Goal: Task Accomplishment & Management: Manage account settings

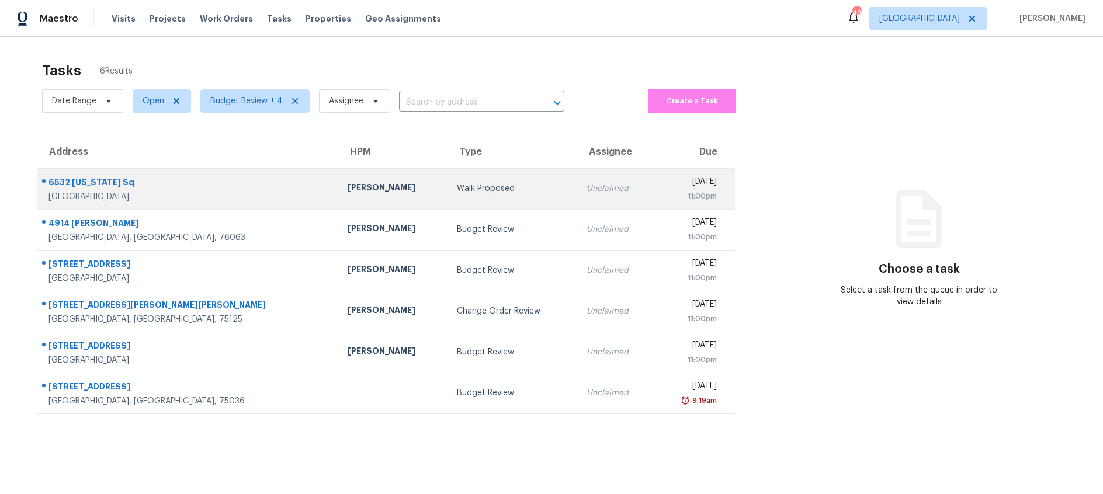
click at [457, 191] on div "Walk Proposed" at bounding box center [512, 189] width 111 height 12
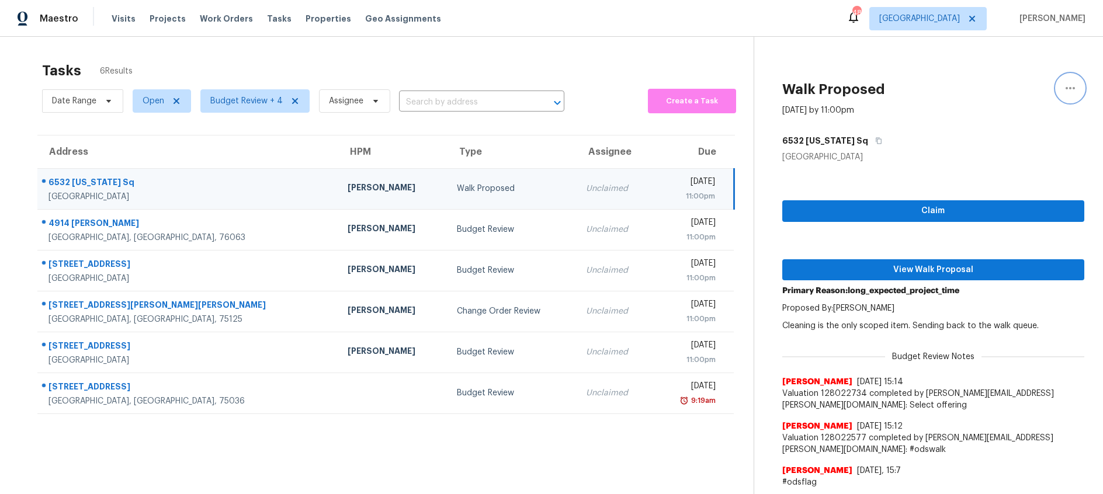
click at [1071, 87] on icon "button" at bounding box center [1070, 88] width 14 height 14
click at [994, 89] on div "Cancel this task" at bounding box center [1003, 91] width 91 height 12
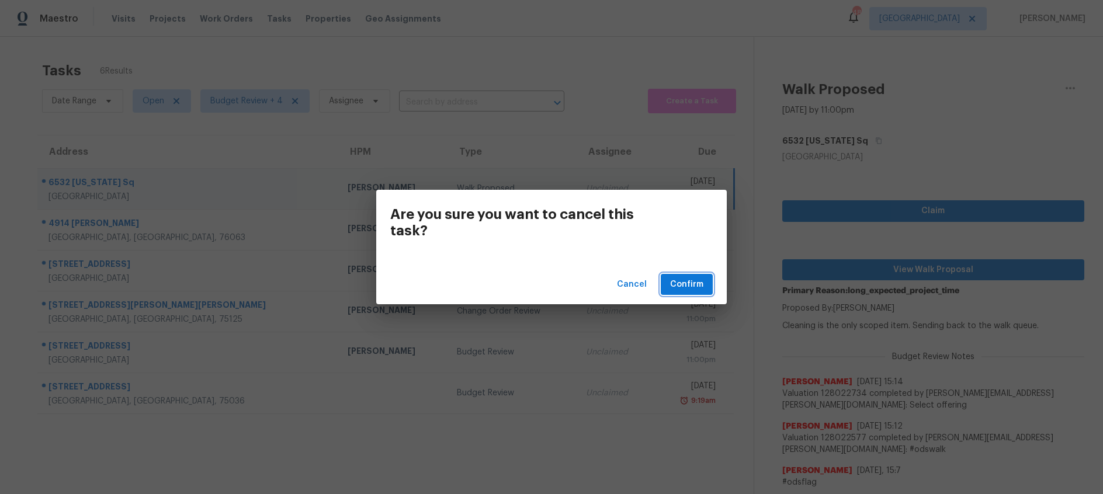
click at [690, 285] on span "Confirm" at bounding box center [686, 285] width 33 height 15
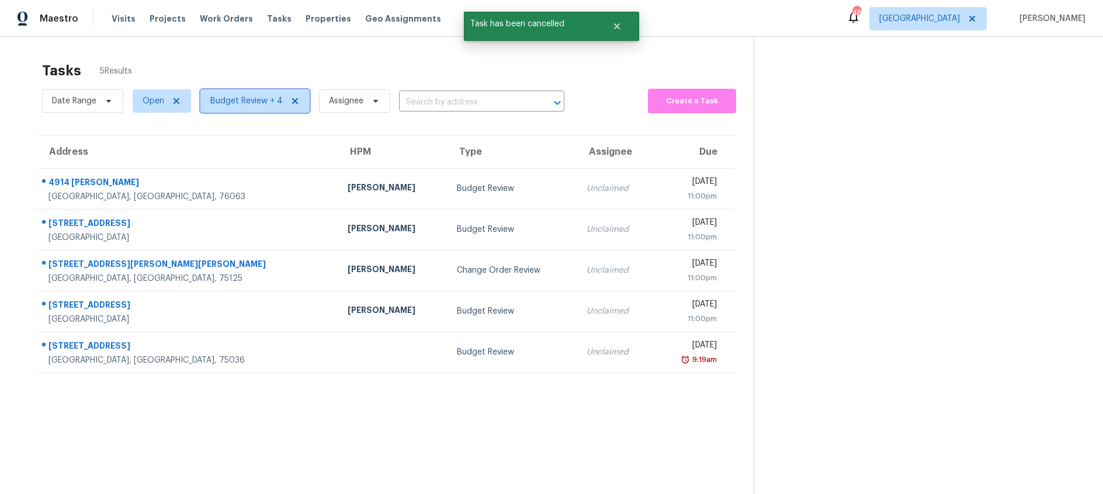
click at [243, 104] on span "Budget Review + 4" at bounding box center [246, 101] width 72 height 12
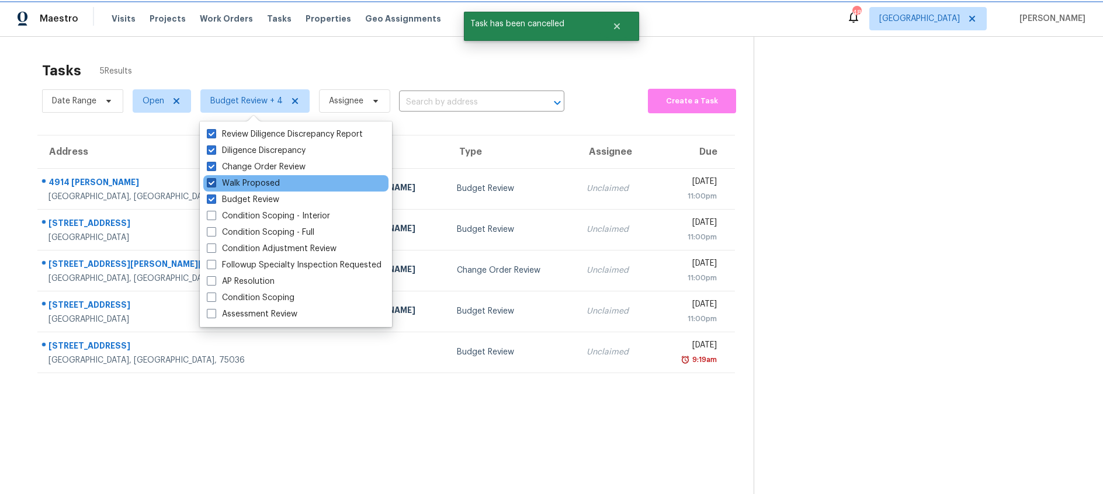
click at [213, 182] on span at bounding box center [211, 182] width 9 height 9
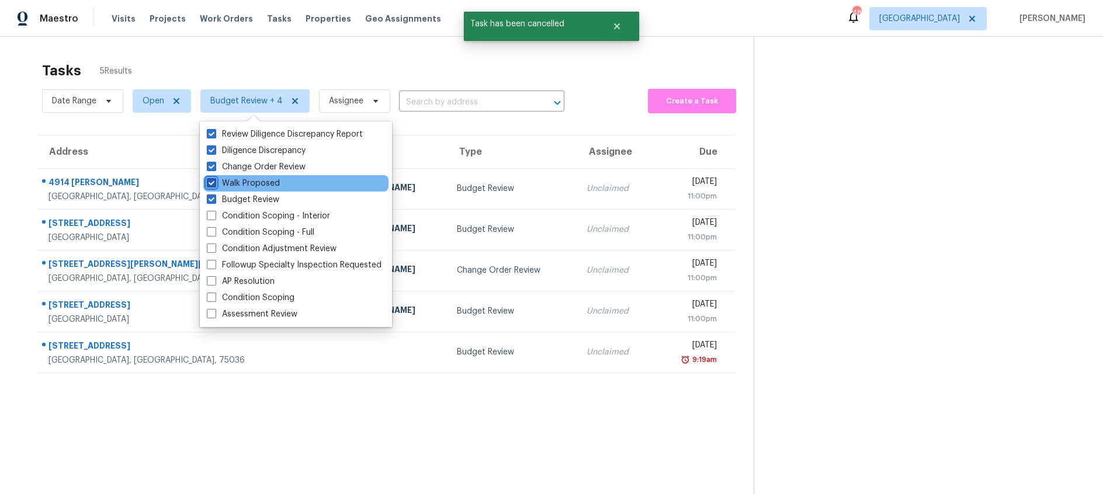
click at [213, 182] on input "Walk Proposed" at bounding box center [211, 182] width 8 height 8
checkbox input "false"
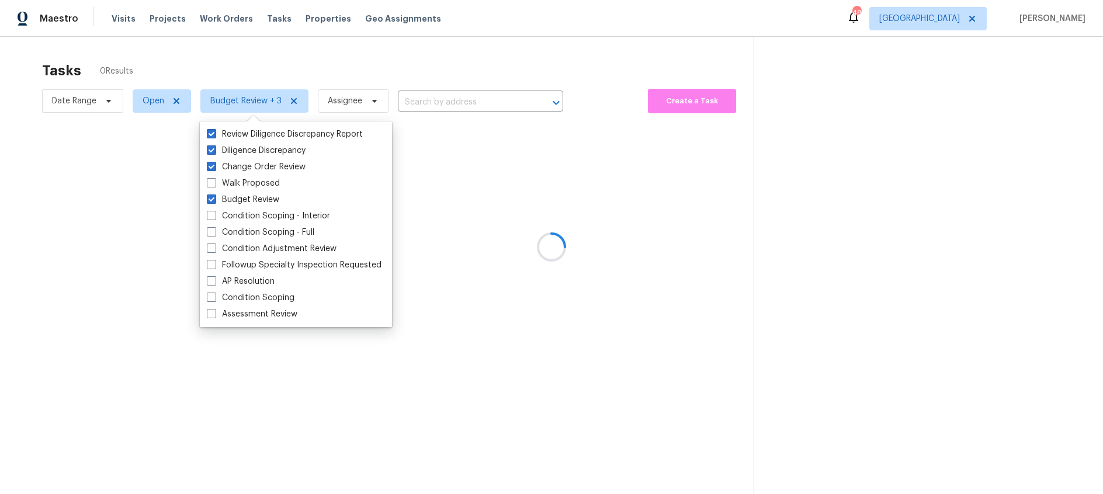
click at [274, 67] on div at bounding box center [551, 247] width 1103 height 494
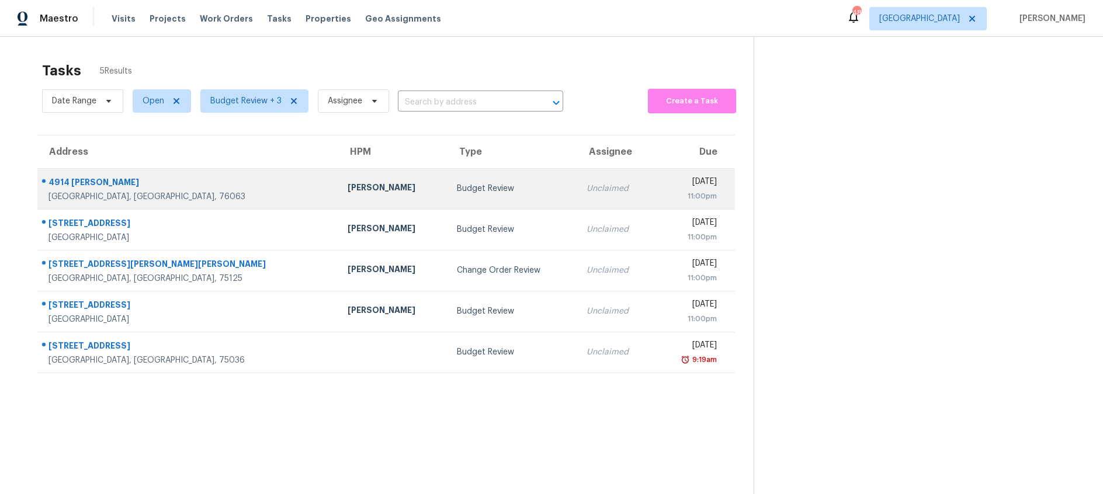
click at [357, 183] on div "Todd Jorgenson" at bounding box center [393, 189] width 91 height 15
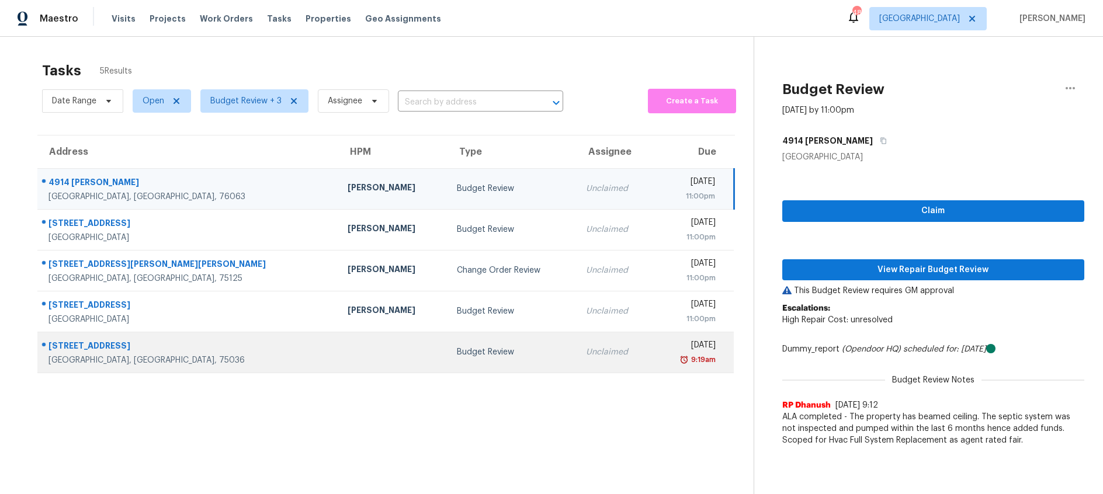
click at [586, 352] on div "Unclaimed" at bounding box center [615, 352] width 58 height 12
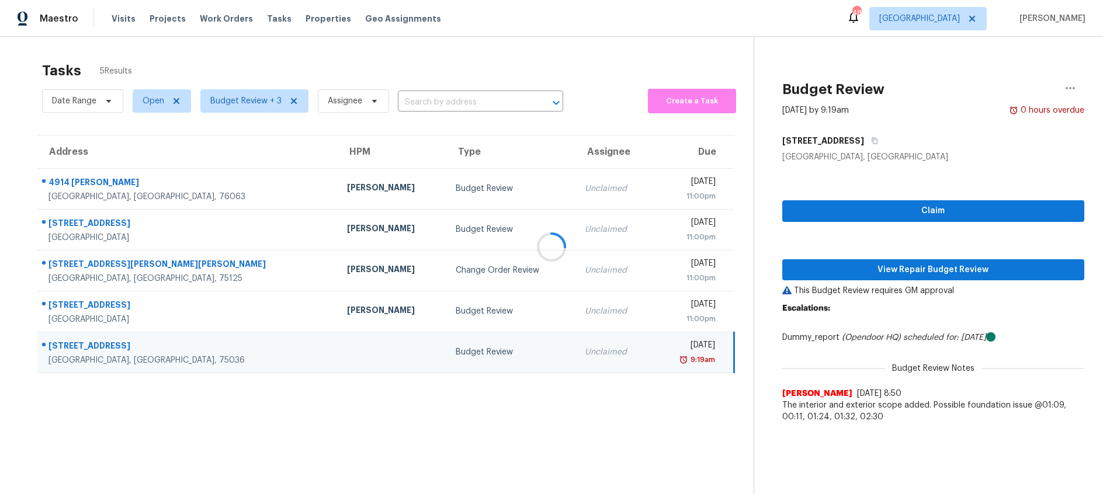
click at [832, 269] on div at bounding box center [551, 247] width 1103 height 494
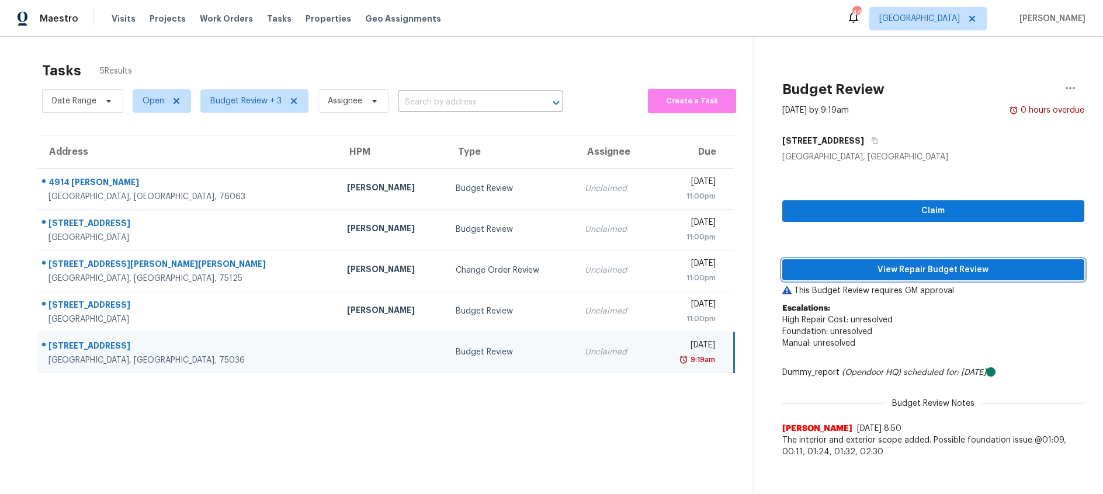
click at [832, 269] on span "View Repair Budget Review" at bounding box center [933, 270] width 283 height 15
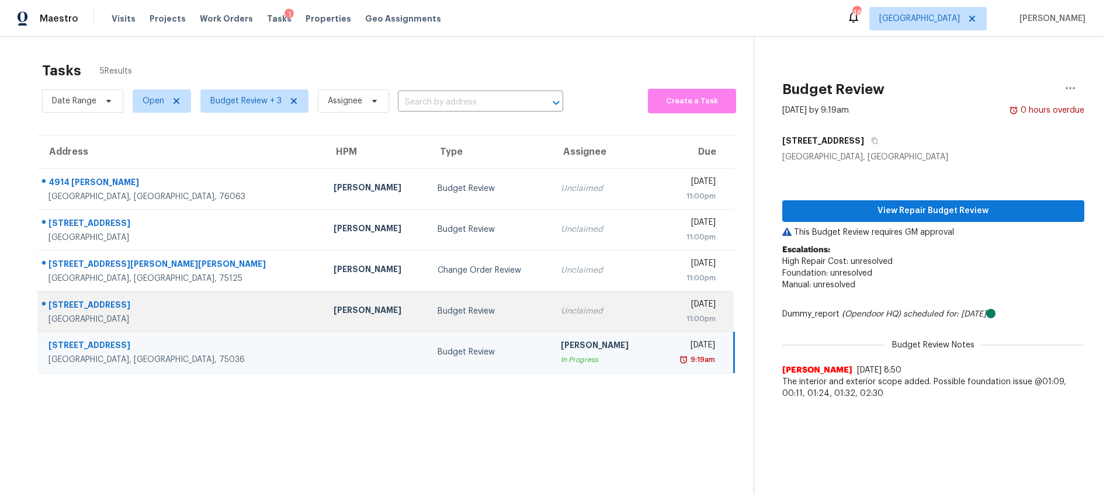
click at [459, 308] on div "Budget Review" at bounding box center [490, 312] width 105 height 12
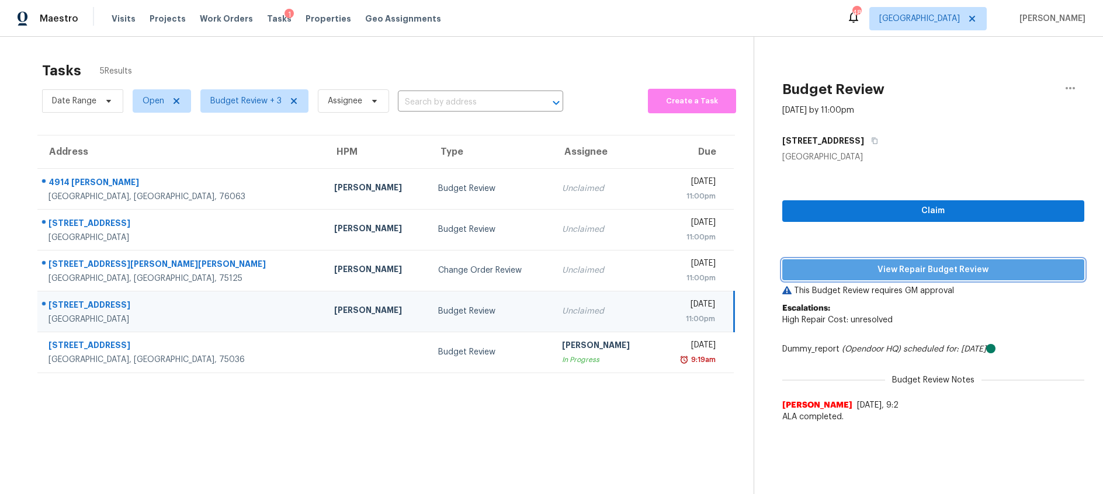
click at [839, 269] on span "View Repair Budget Review" at bounding box center [933, 270] width 283 height 15
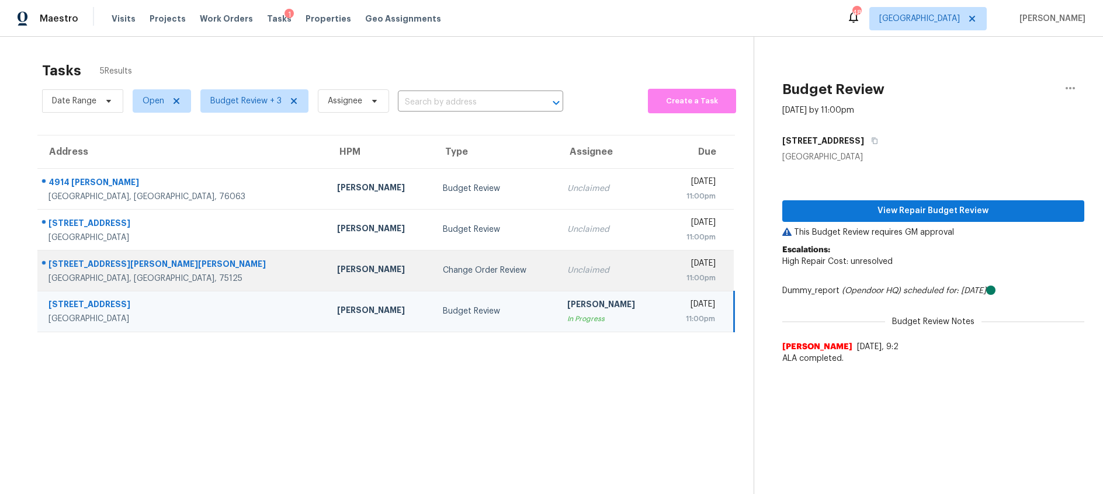
click at [443, 272] on div "Change Order Review" at bounding box center [496, 271] width 106 height 12
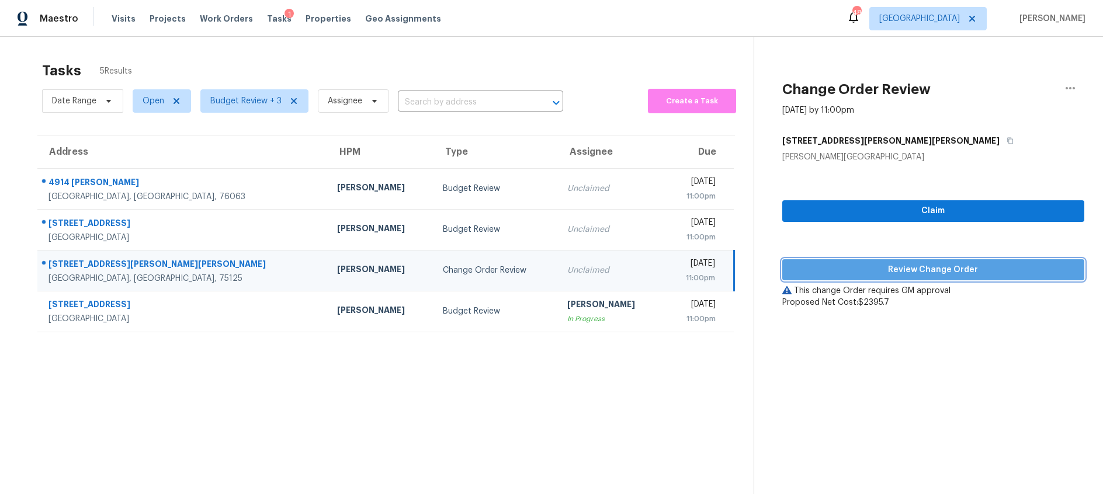
click at [854, 272] on span "Review Change Order" at bounding box center [933, 270] width 283 height 15
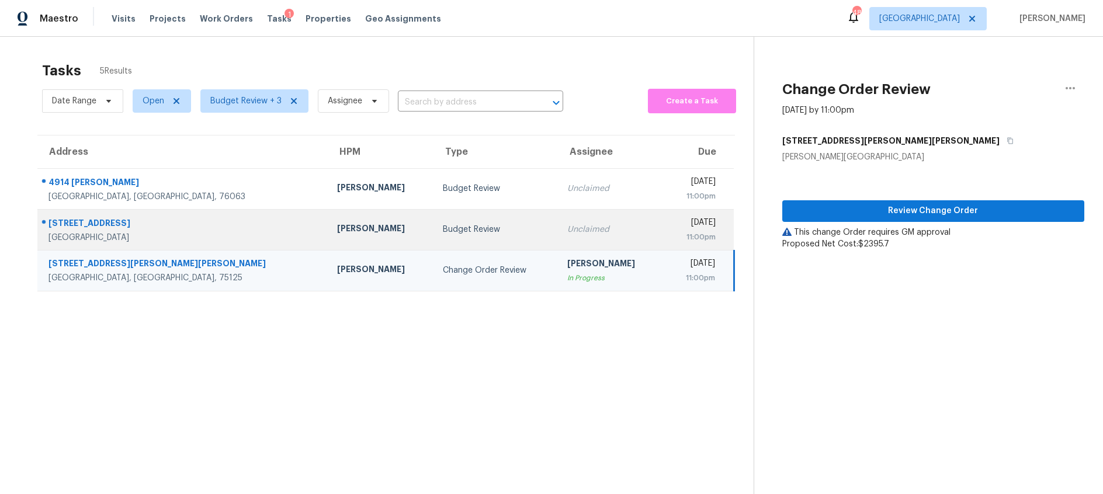
click at [500, 235] on div "Budget Review" at bounding box center [496, 230] width 106 height 12
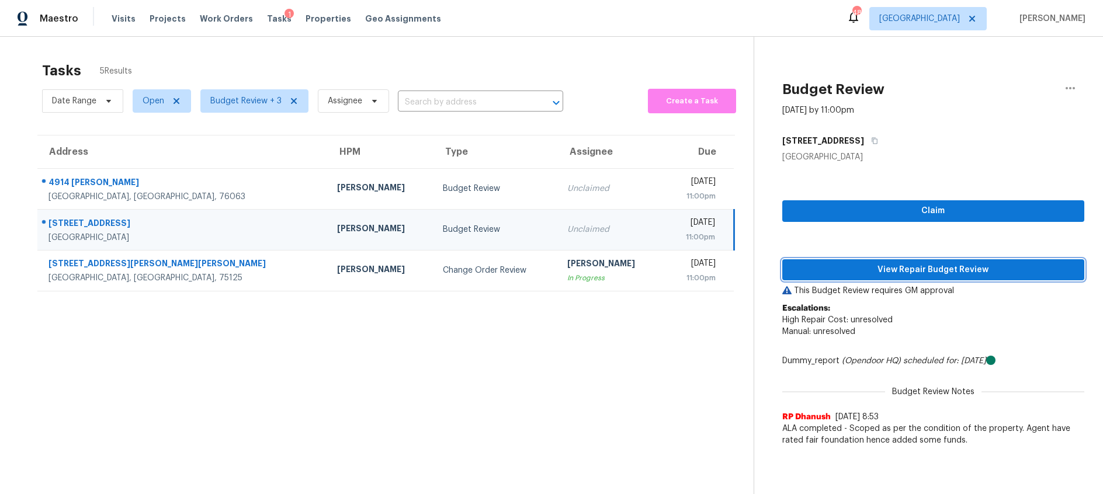
click at [837, 272] on span "View Repair Budget Review" at bounding box center [933, 270] width 283 height 15
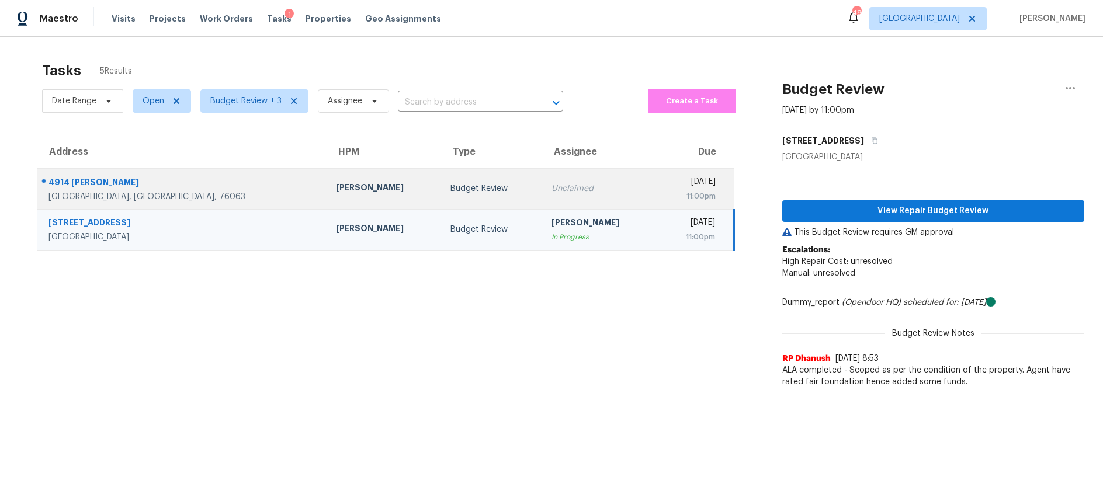
click at [450, 190] on div "Budget Review" at bounding box center [491, 189] width 82 height 12
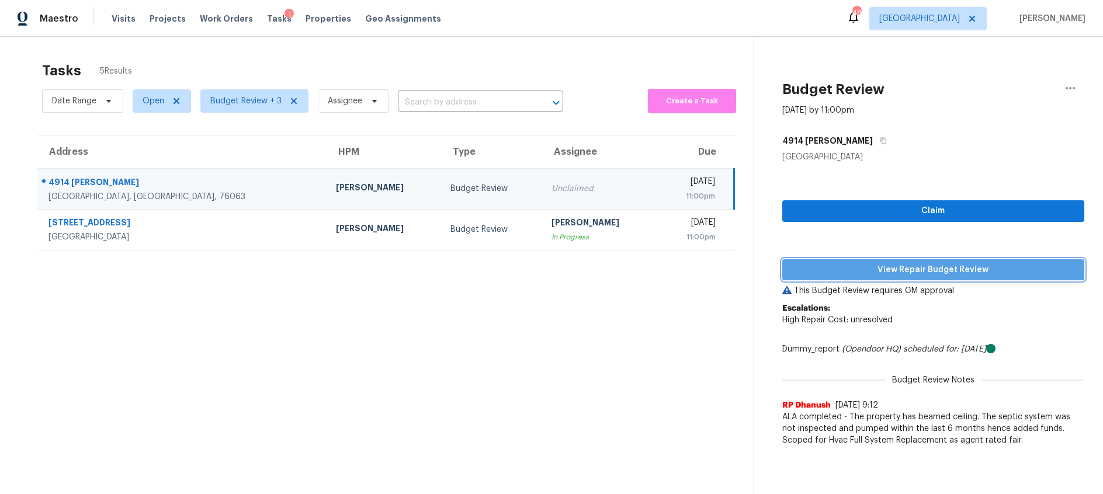
click at [852, 272] on span "View Repair Budget Review" at bounding box center [933, 270] width 283 height 15
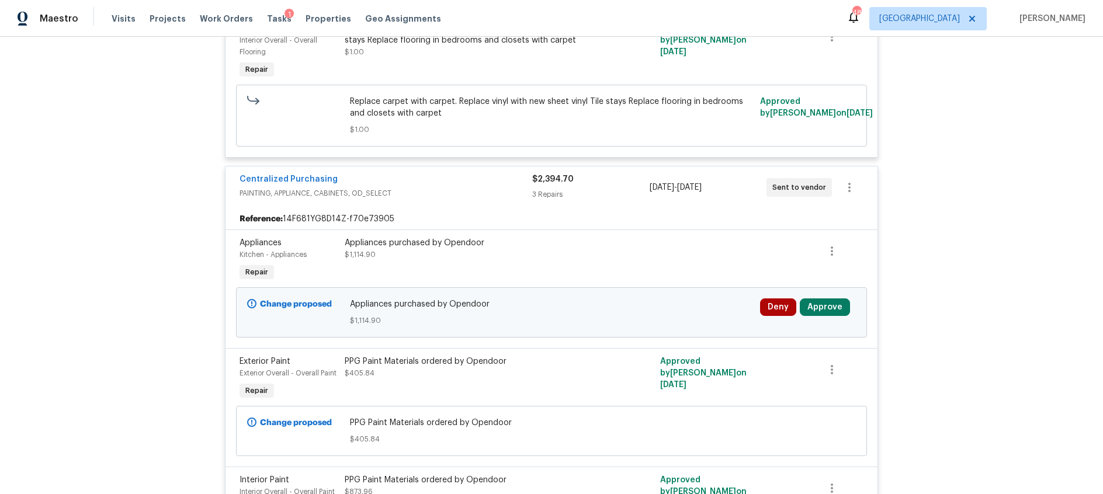
scroll to position [417, 0]
click at [825, 296] on button "Approve" at bounding box center [825, 305] width 50 height 18
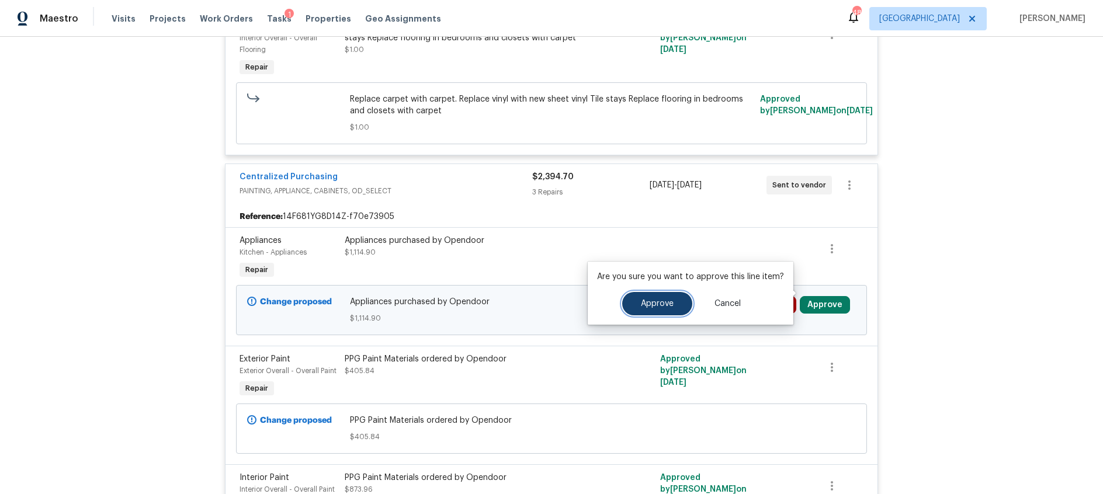
click at [647, 303] on span "Approve" at bounding box center [657, 304] width 33 height 9
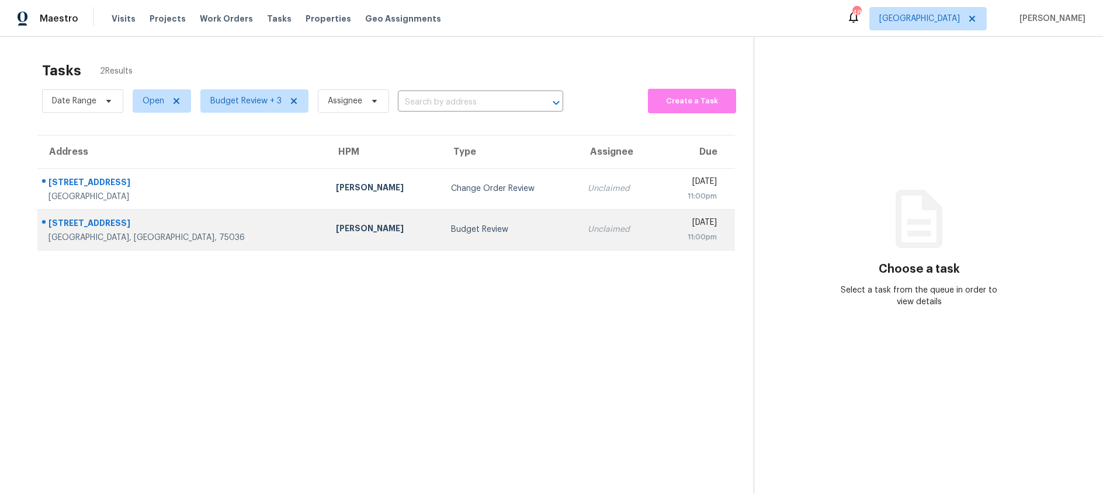
click at [462, 229] on div "Budget Review" at bounding box center [509, 230] width 117 height 12
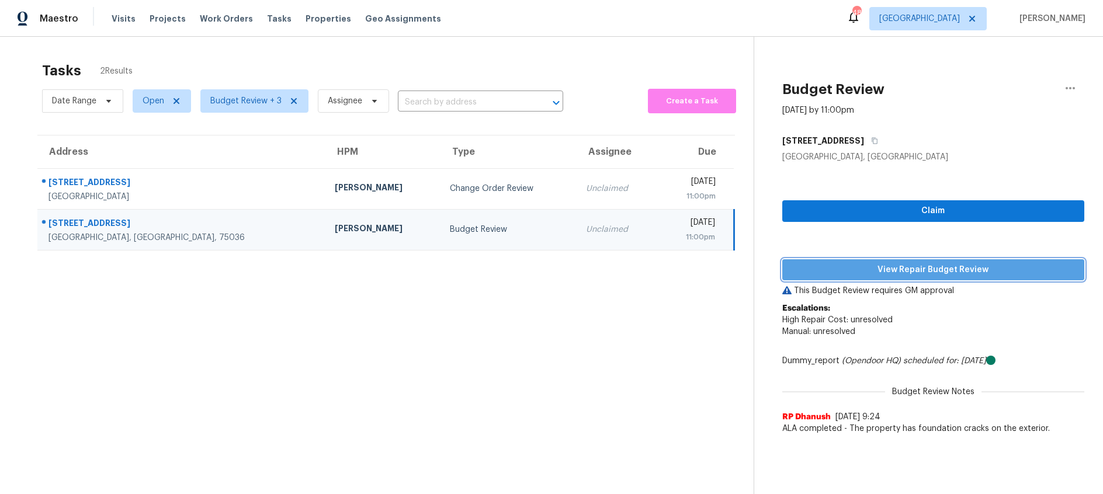
click at [933, 271] on span "View Repair Budget Review" at bounding box center [933, 270] width 283 height 15
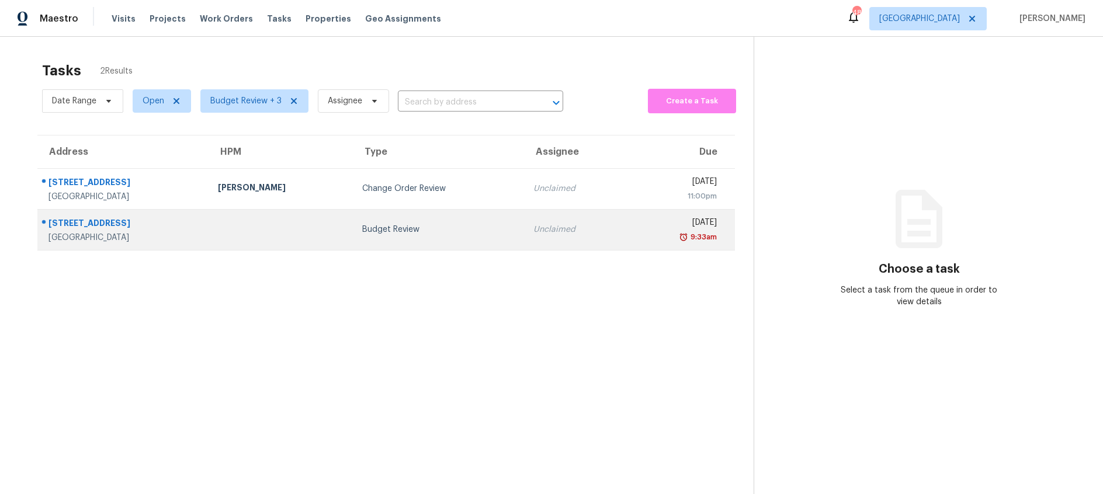
click at [466, 237] on td "Budget Review" at bounding box center [438, 229] width 171 height 41
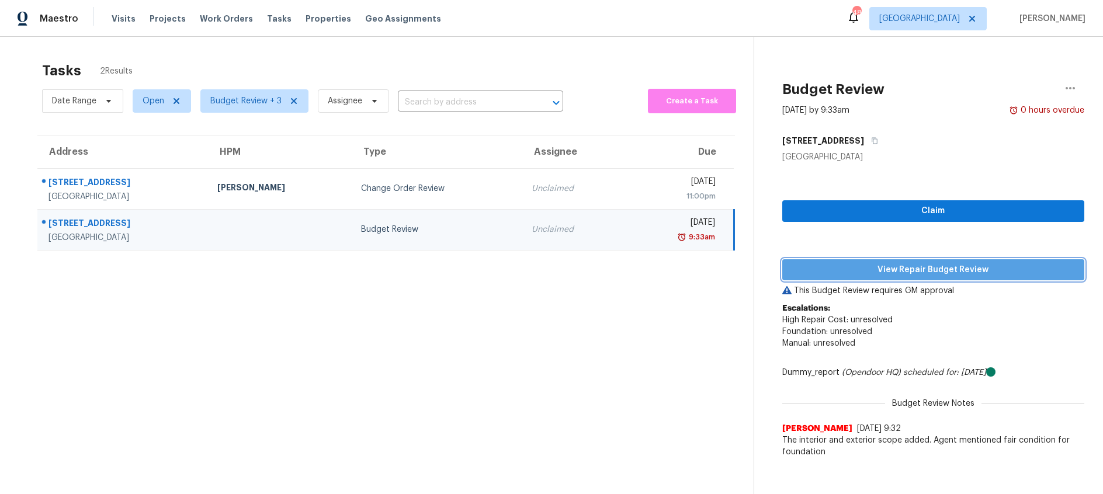
click at [855, 271] on span "View Repair Budget Review" at bounding box center [933, 270] width 283 height 15
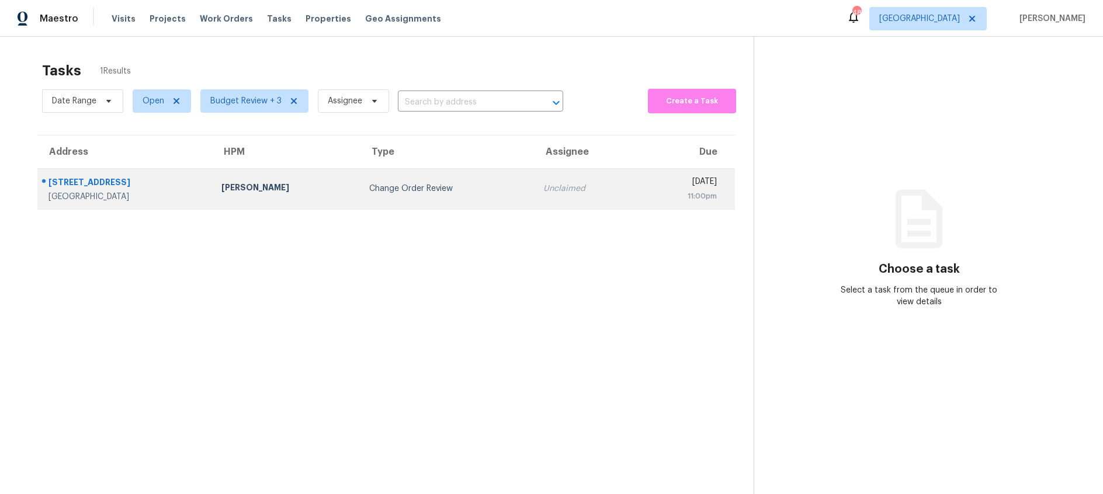
click at [391, 193] on div "Change Order Review" at bounding box center [447, 189] width 156 height 12
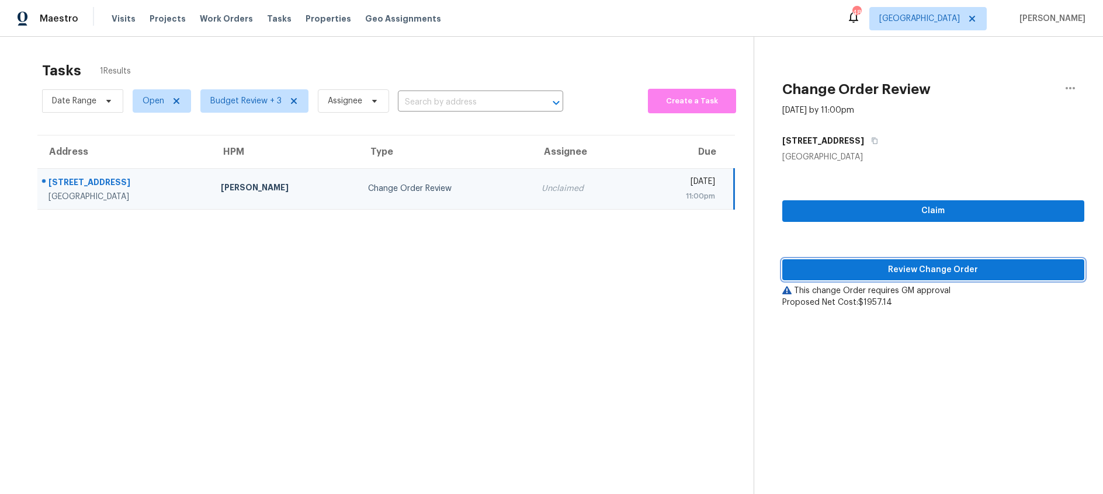
click at [902, 271] on span "Review Change Order" at bounding box center [933, 270] width 283 height 15
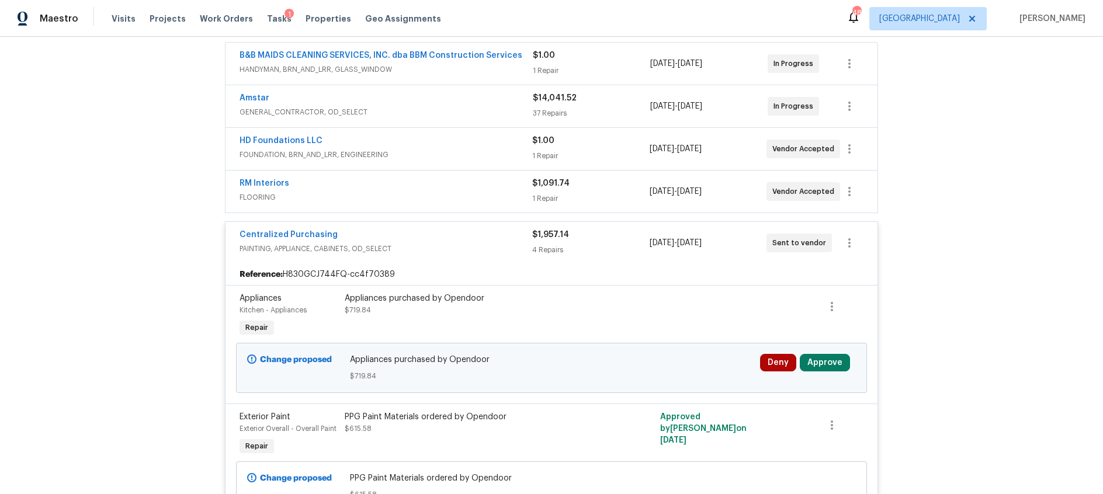
scroll to position [287, 0]
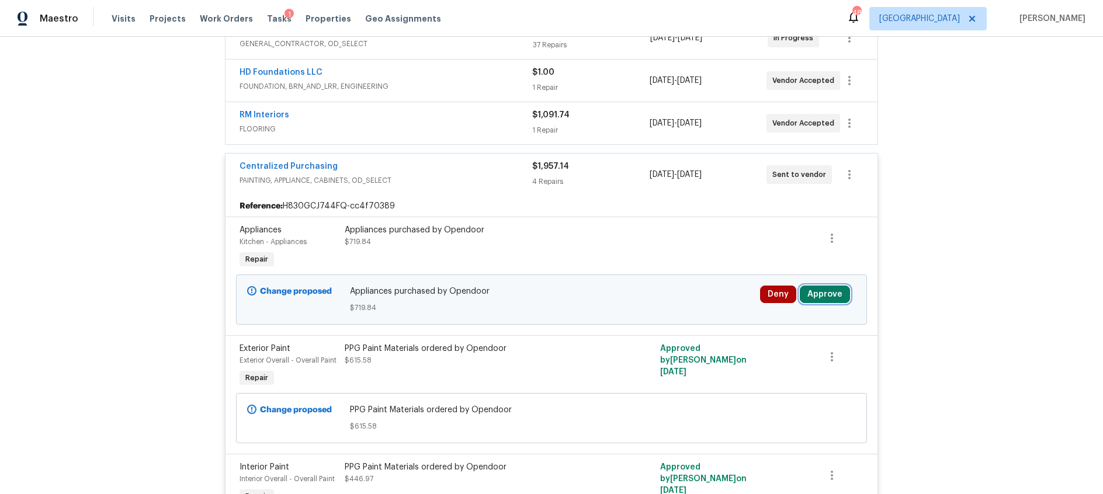
drag, startPoint x: 823, startPoint y: 296, endPoint x: 807, endPoint y: 293, distance: 16.7
click at [823, 296] on button "Approve" at bounding box center [825, 295] width 50 height 18
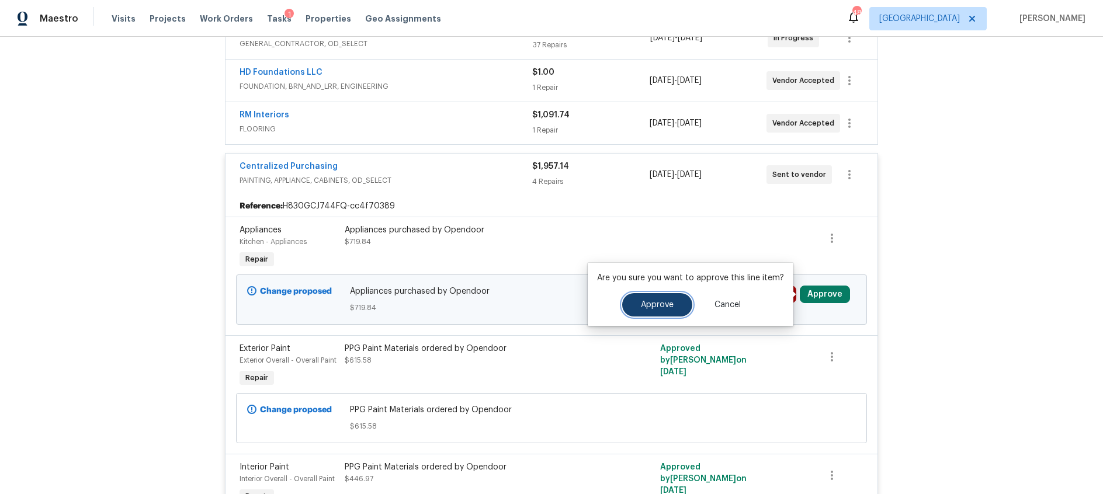
click at [636, 299] on button "Approve" at bounding box center [657, 304] width 70 height 23
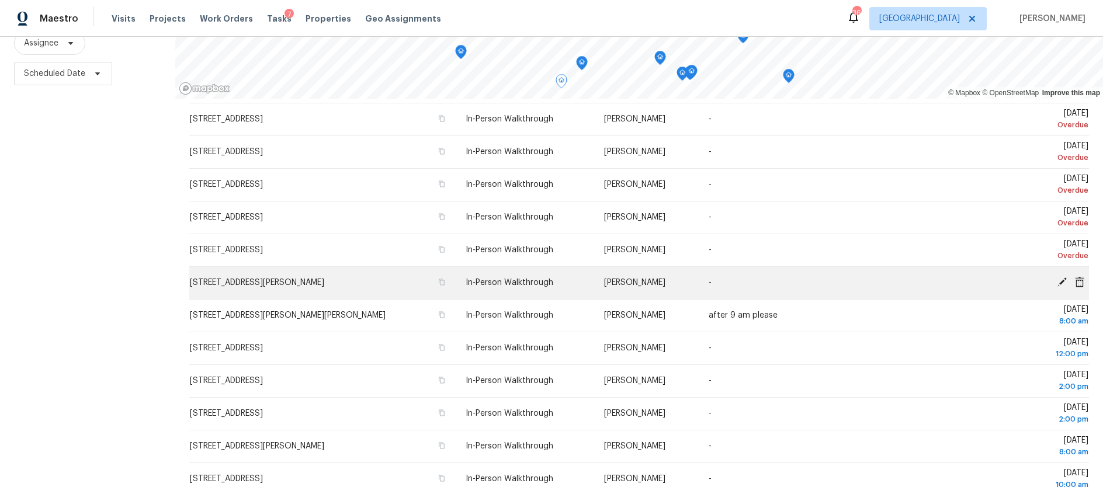
scroll to position [323, 0]
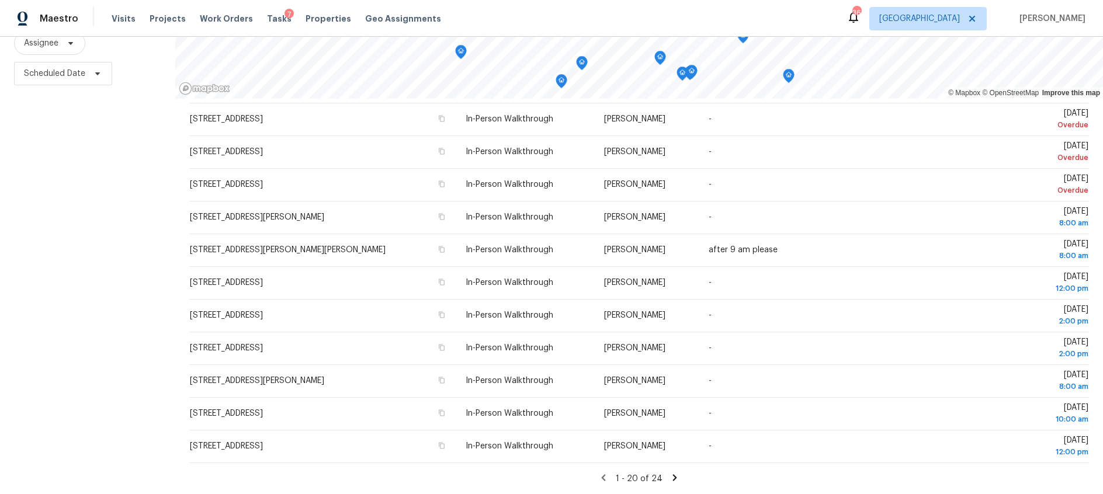
click at [673, 479] on icon at bounding box center [675, 477] width 4 height 6
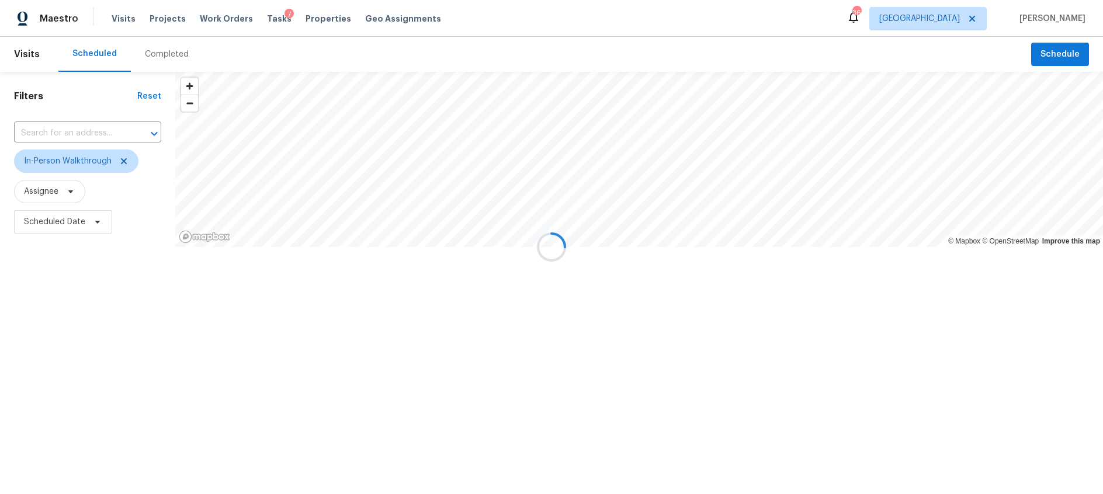
scroll to position [0, 0]
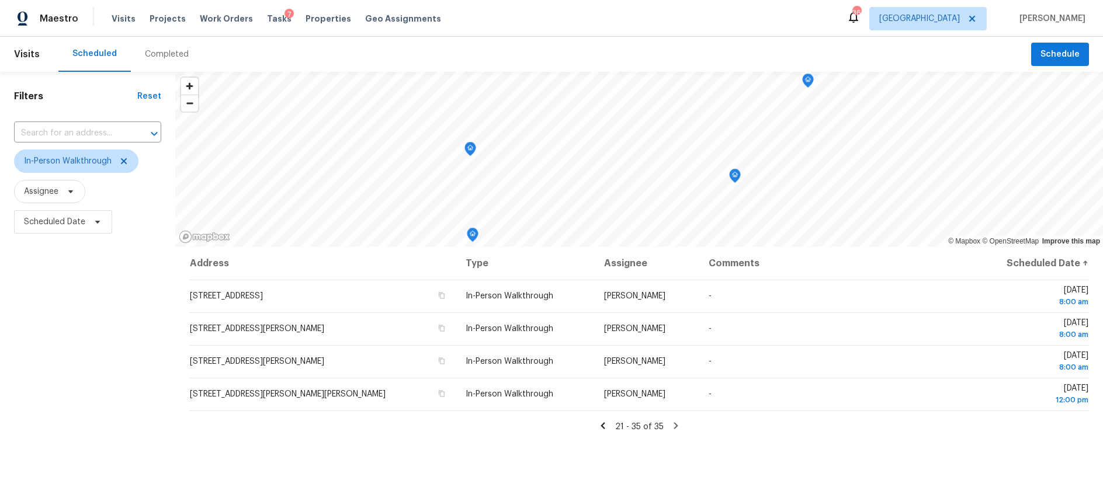
click at [604, 424] on icon at bounding box center [603, 425] width 4 height 6
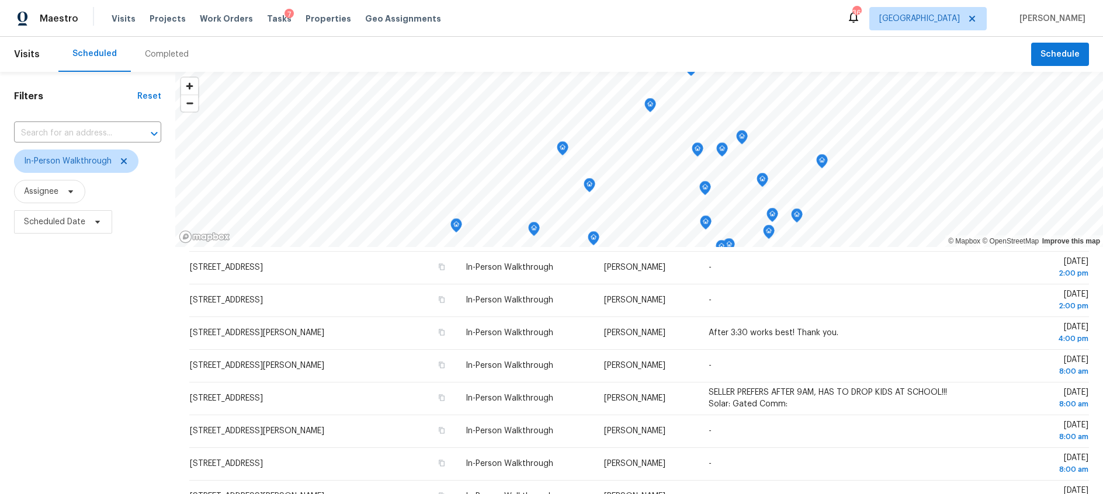
scroll to position [148, 0]
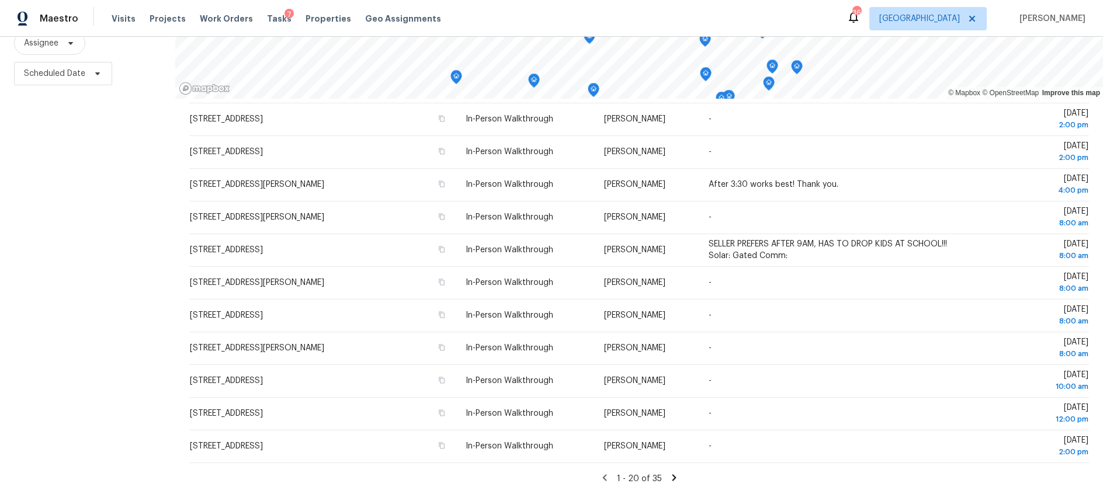
click at [672, 481] on icon at bounding box center [674, 478] width 11 height 11
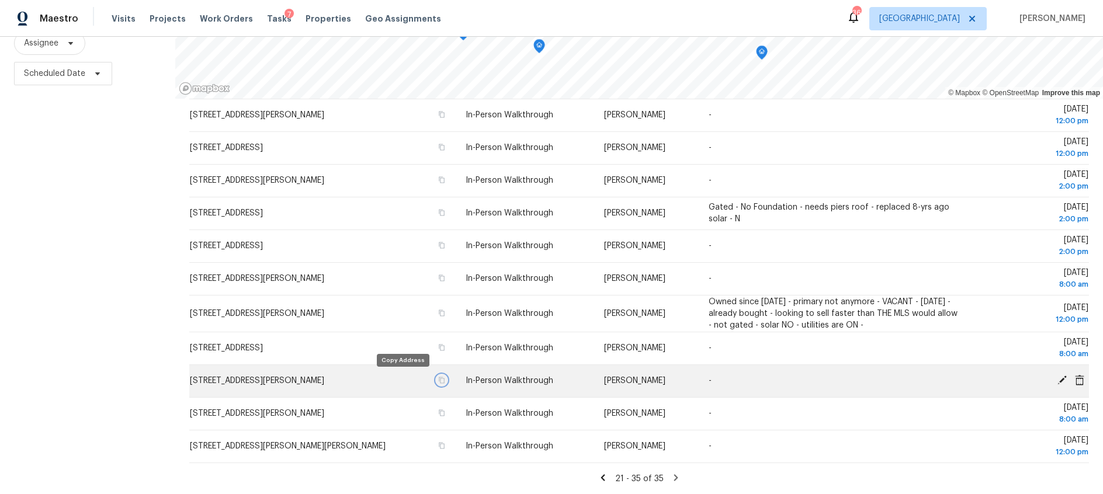
click at [438, 380] on icon "button" at bounding box center [441, 380] width 7 height 7
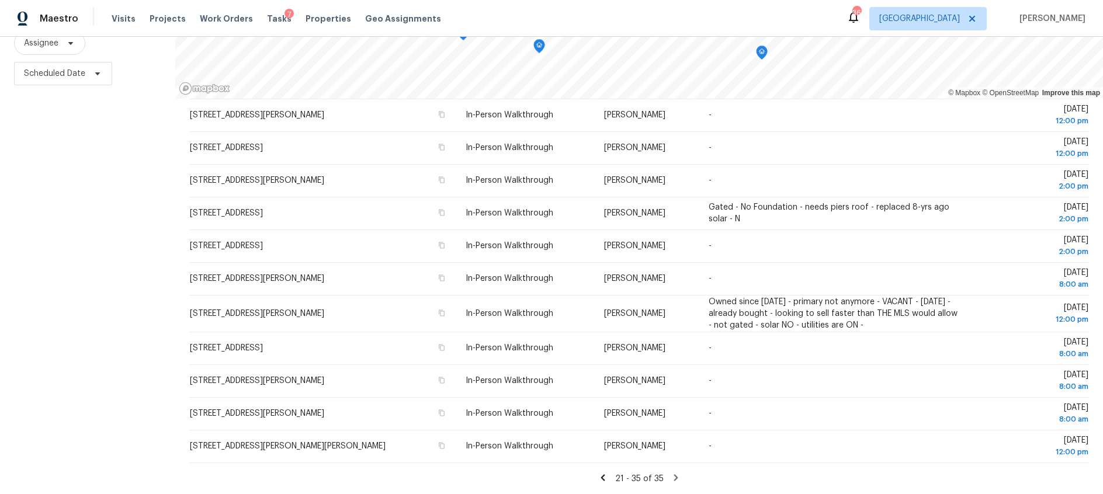
click at [602, 477] on icon at bounding box center [603, 477] width 4 height 6
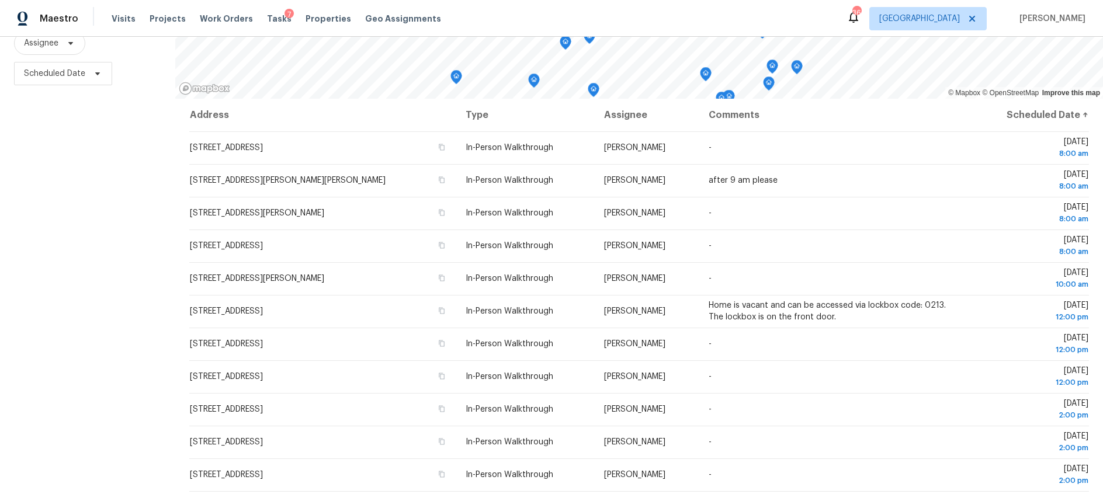
scroll to position [0, 0]
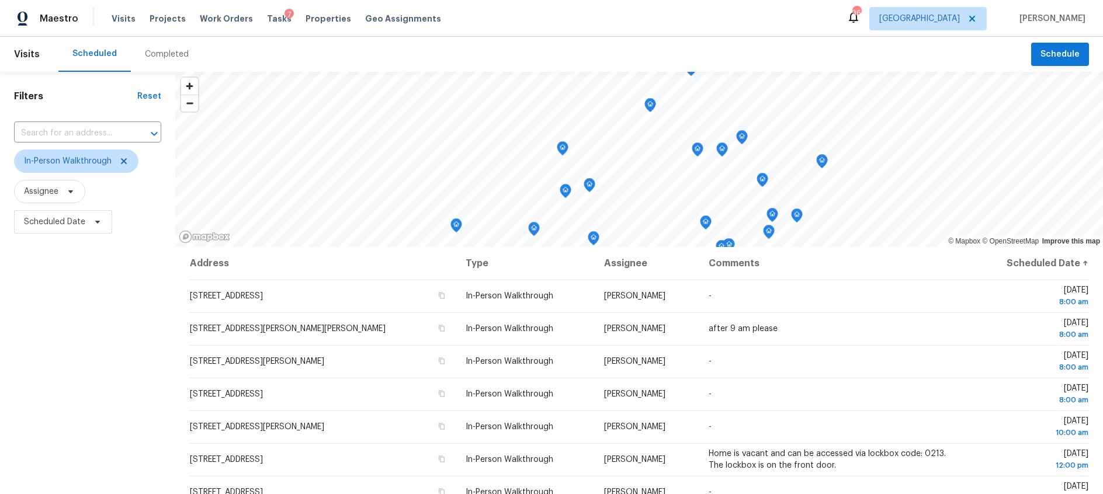
click at [161, 54] on div "Completed" at bounding box center [167, 54] width 44 height 12
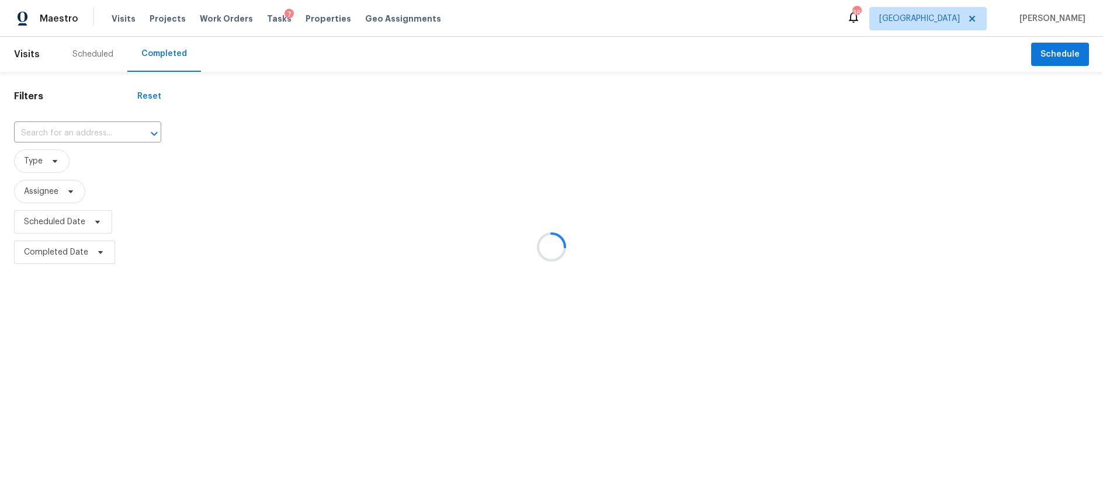
click at [52, 159] on div at bounding box center [551, 247] width 1103 height 494
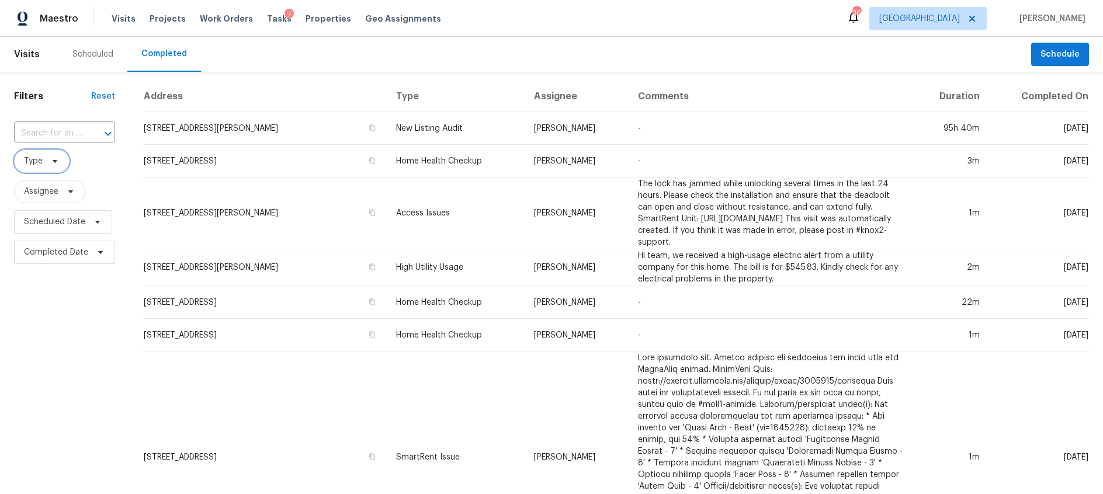
click at [54, 161] on icon at bounding box center [55, 161] width 5 height 3
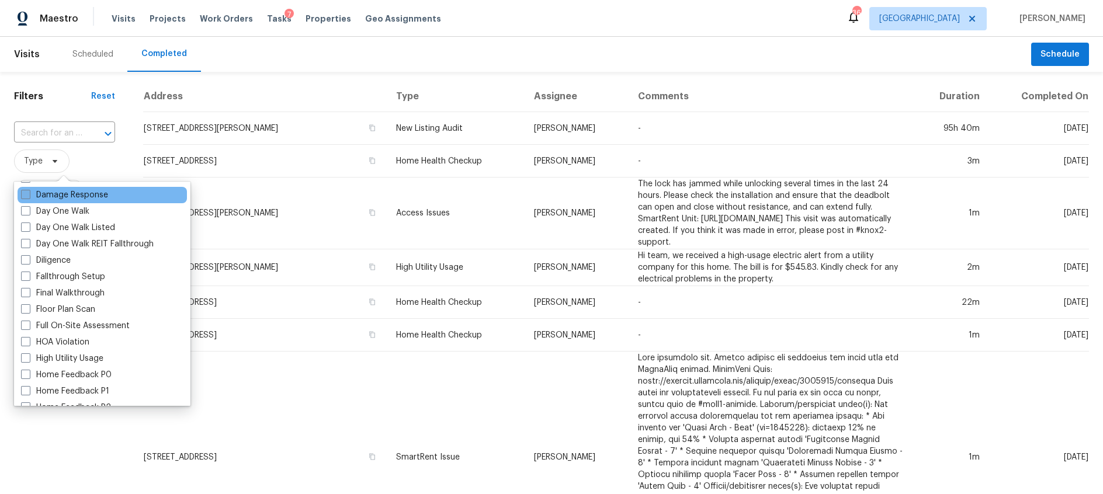
scroll to position [299, 0]
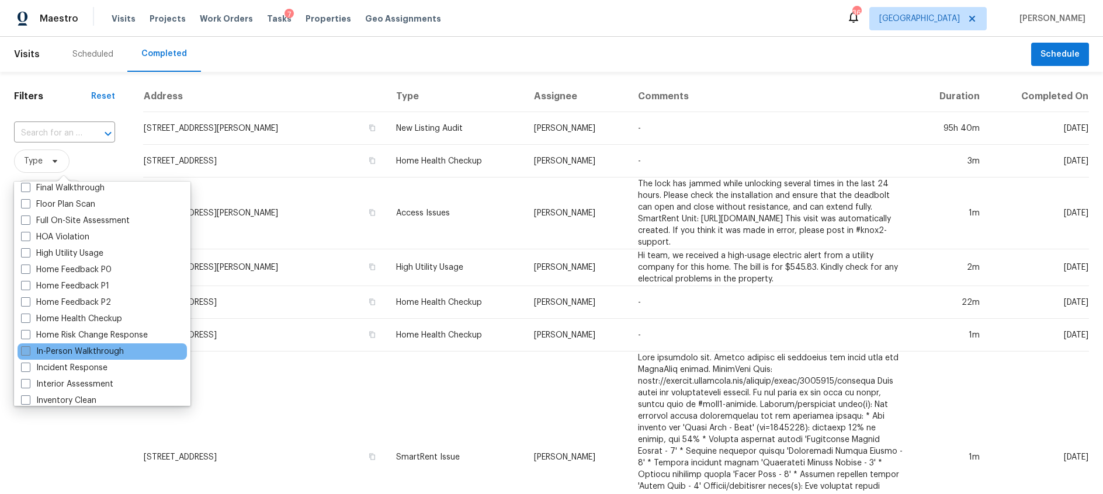
click at [27, 351] on span at bounding box center [25, 350] width 9 height 9
click at [27, 351] on input "In-Person Walkthrough" at bounding box center [25, 350] width 8 height 8
checkbox input "true"
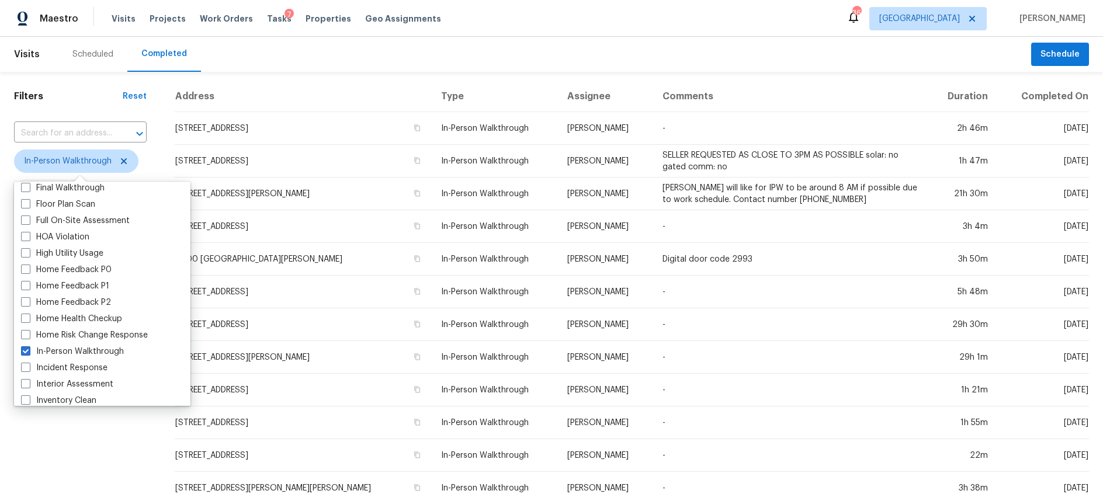
click at [78, 442] on div "Filters Reset ​ In-Person Walkthrough Assignee Scheduled Date Completed Date" at bounding box center [80, 435] width 161 height 726
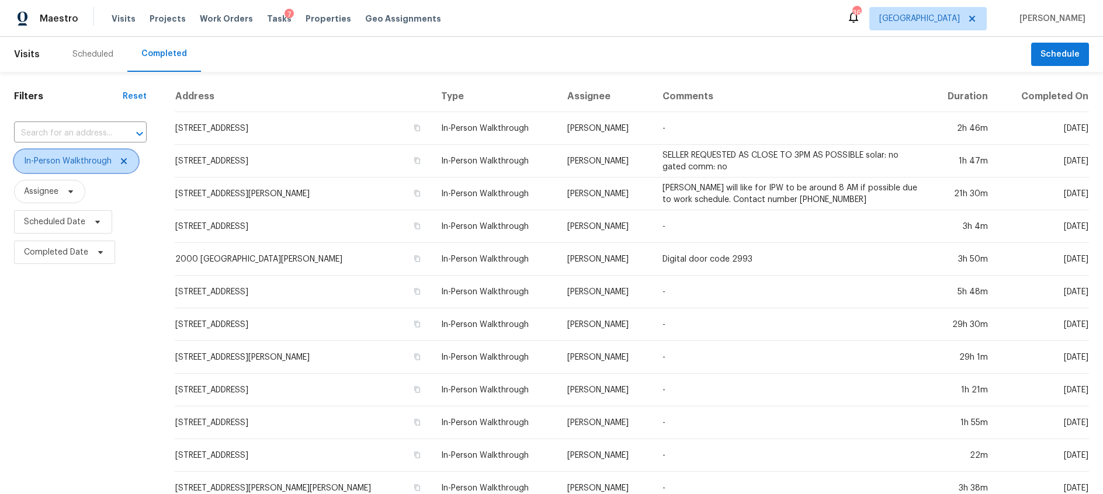
click at [123, 160] on icon at bounding box center [124, 161] width 6 height 6
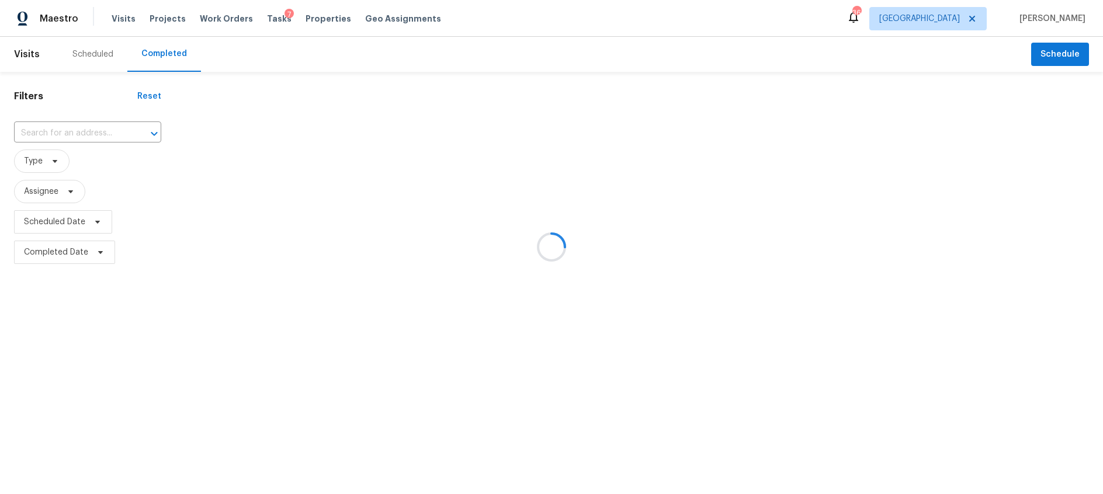
click at [100, 54] on div at bounding box center [551, 247] width 1103 height 494
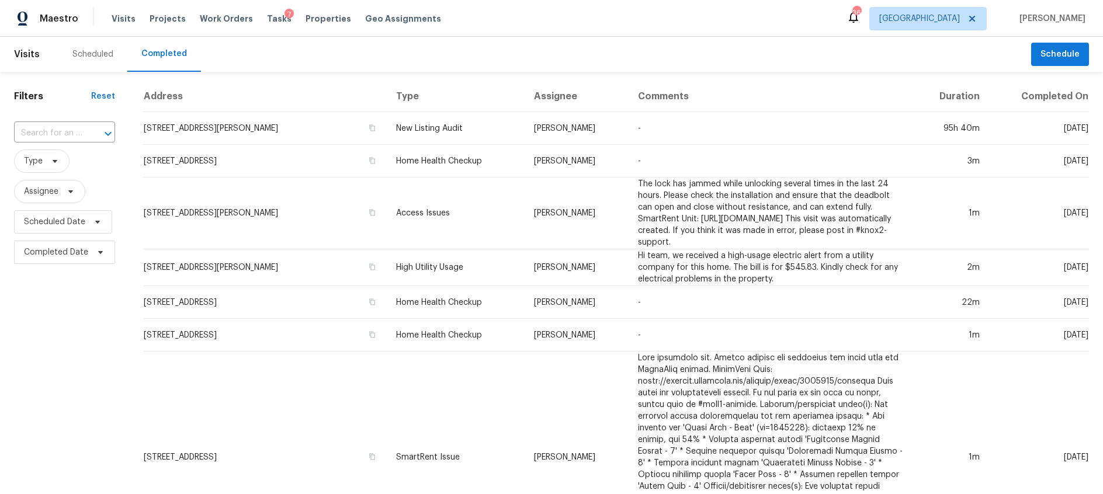
click at [92, 55] on div "Scheduled" at bounding box center [92, 54] width 41 height 12
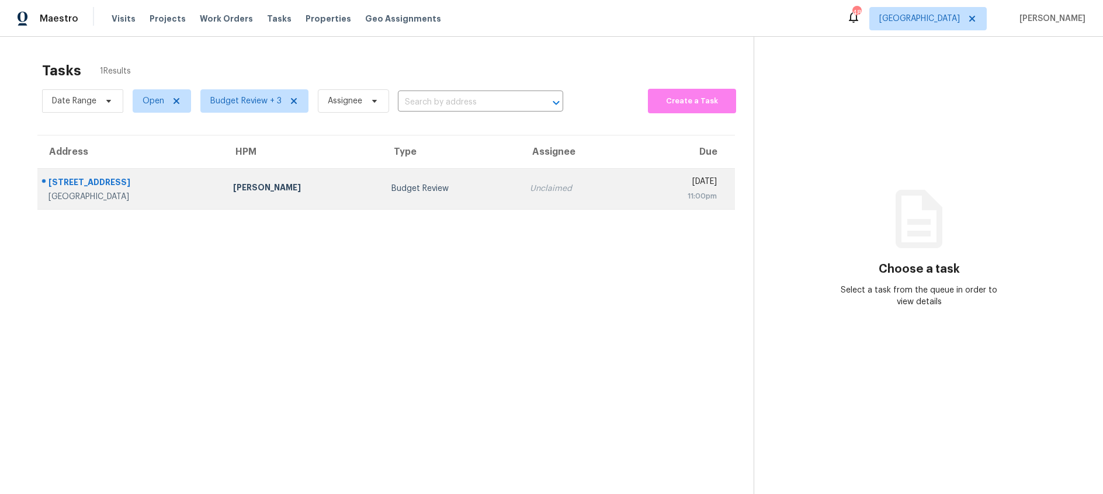
click at [401, 203] on td "Budget Review" at bounding box center [451, 188] width 138 height 41
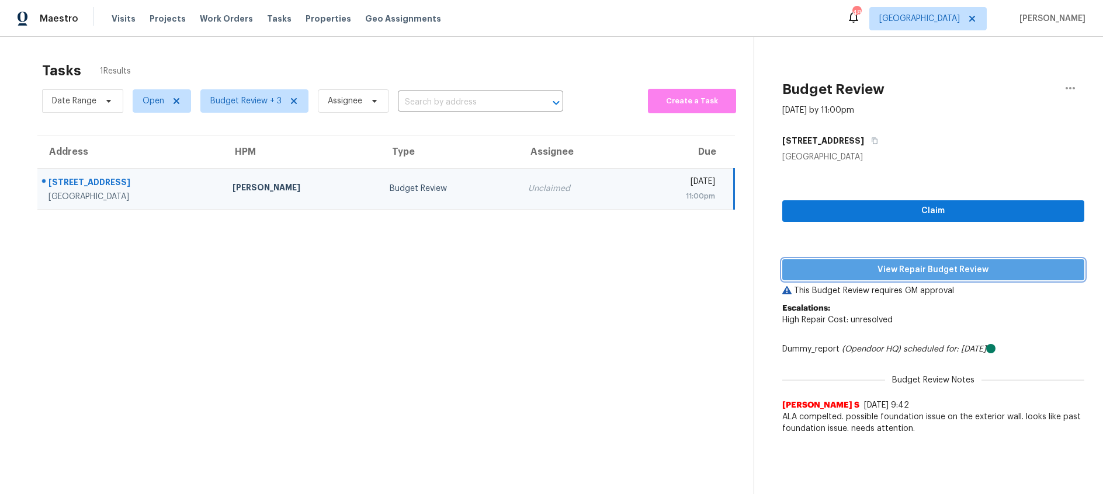
click at [911, 270] on span "View Repair Budget Review" at bounding box center [933, 270] width 283 height 15
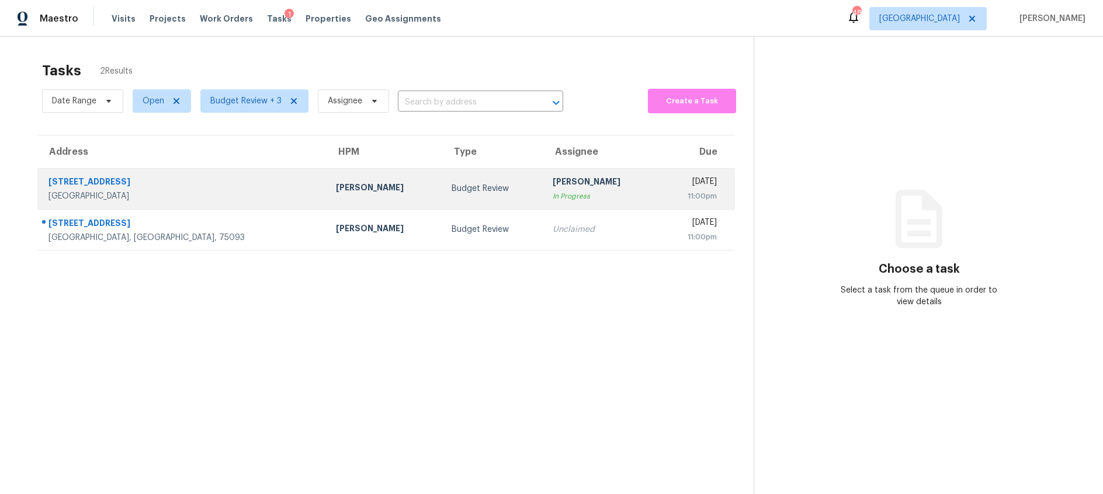
click at [336, 191] on div "Jason Fletcher" at bounding box center [384, 189] width 97 height 15
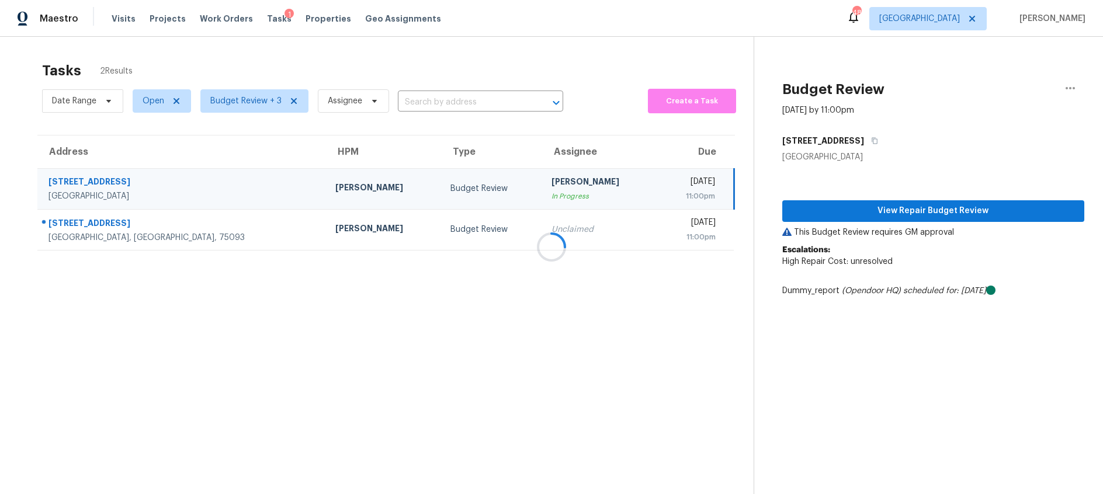
click at [809, 216] on div at bounding box center [551, 247] width 1103 height 494
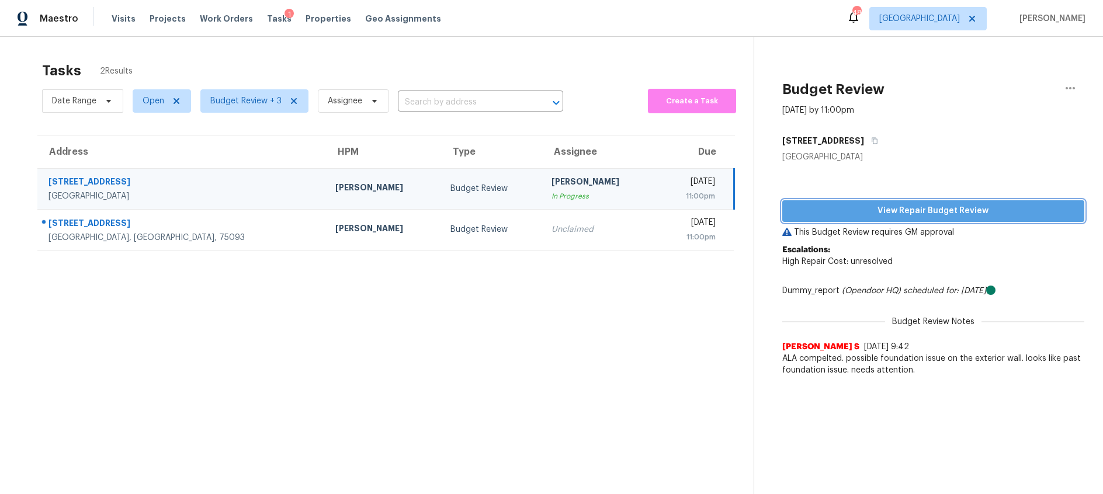
click at [809, 216] on span "View Repair Budget Review" at bounding box center [933, 211] width 283 height 15
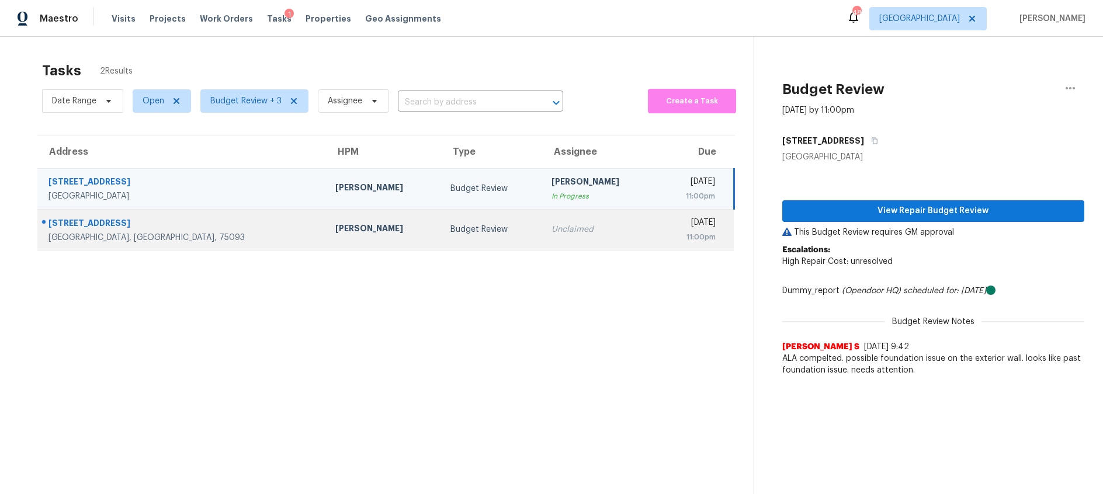
click at [450, 226] on div "Budget Review" at bounding box center [491, 230] width 82 height 12
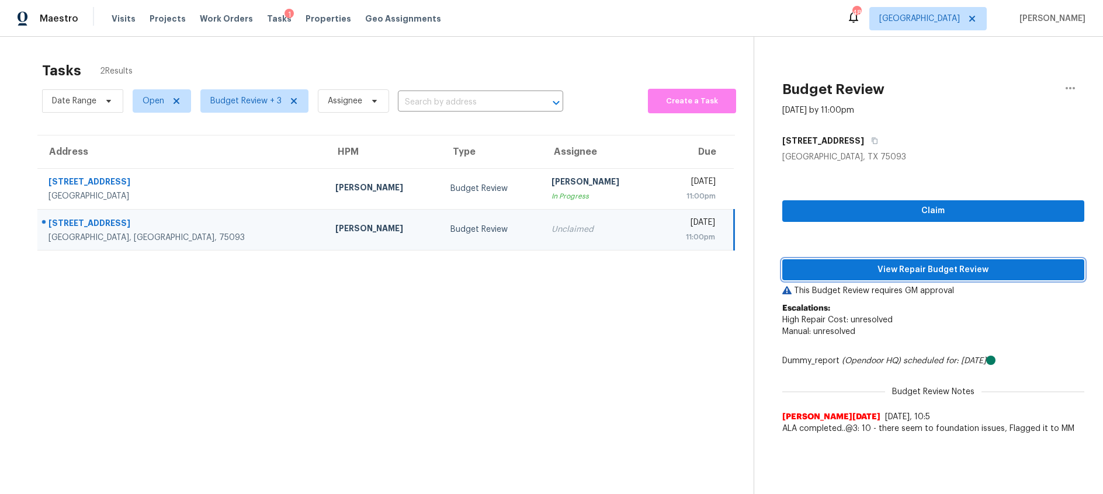
click at [902, 272] on span "View Repair Budget Review" at bounding box center [933, 270] width 283 height 15
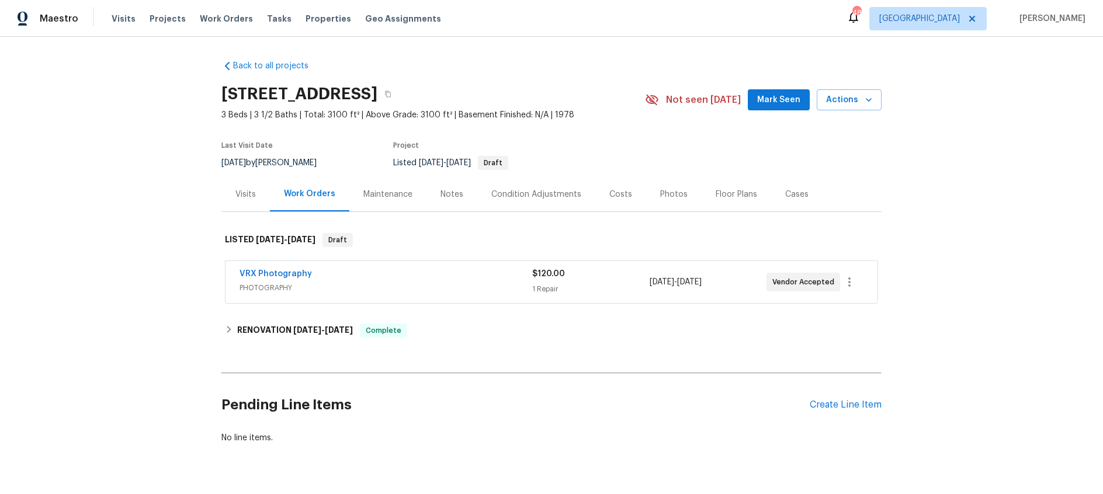
click at [450, 194] on div "Notes" at bounding box center [452, 195] width 23 height 12
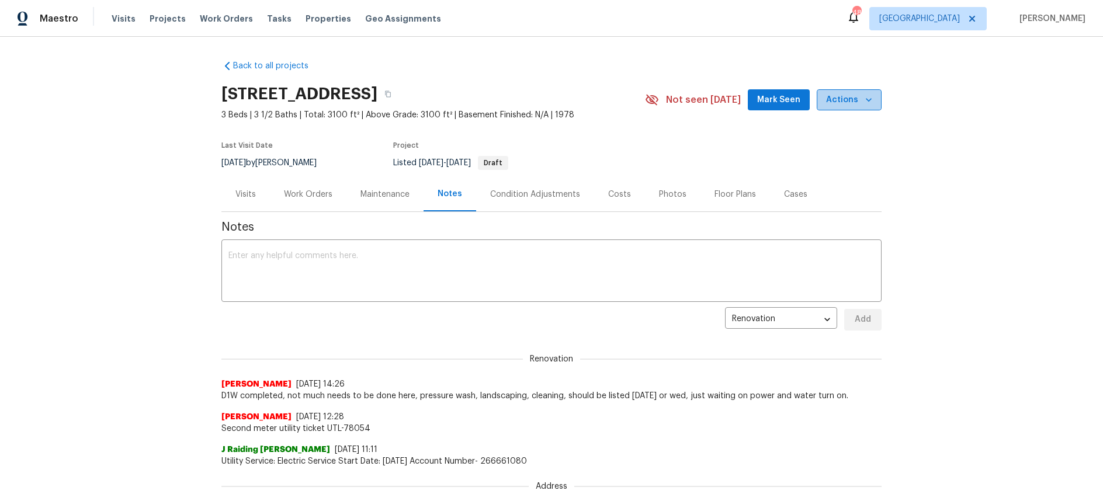
click at [854, 96] on span "Actions" at bounding box center [849, 100] width 46 height 15
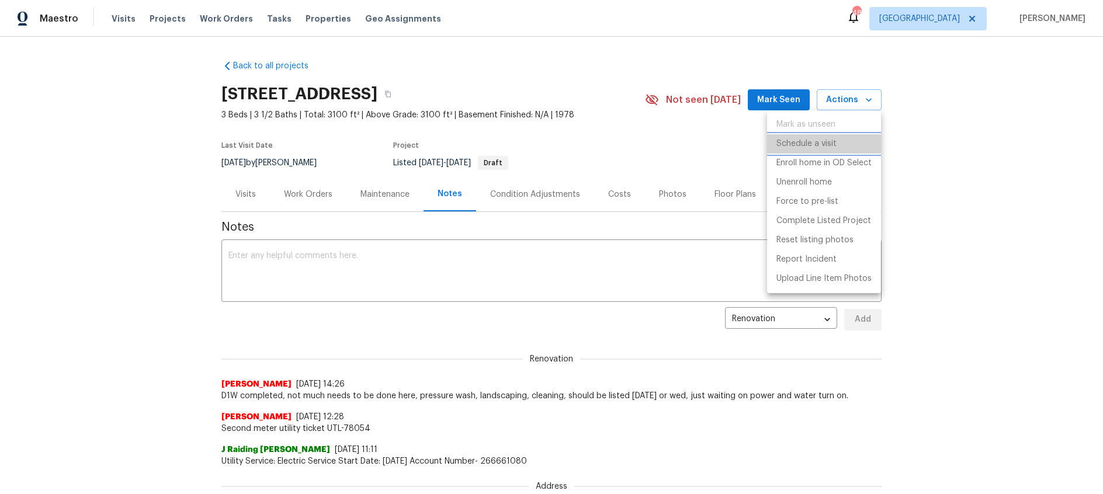
click at [813, 149] on p "Schedule a visit" at bounding box center [807, 144] width 60 height 12
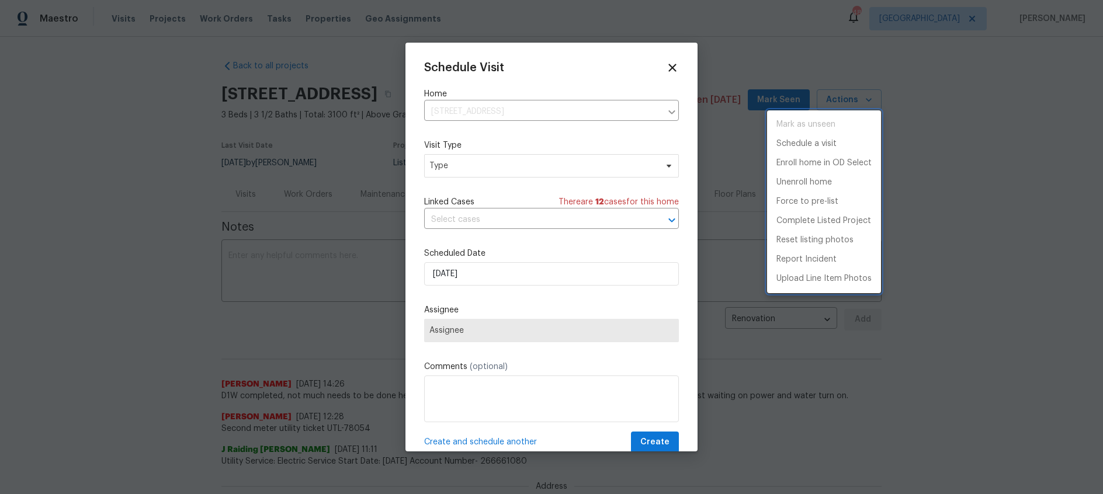
click at [501, 170] on div at bounding box center [551, 247] width 1103 height 494
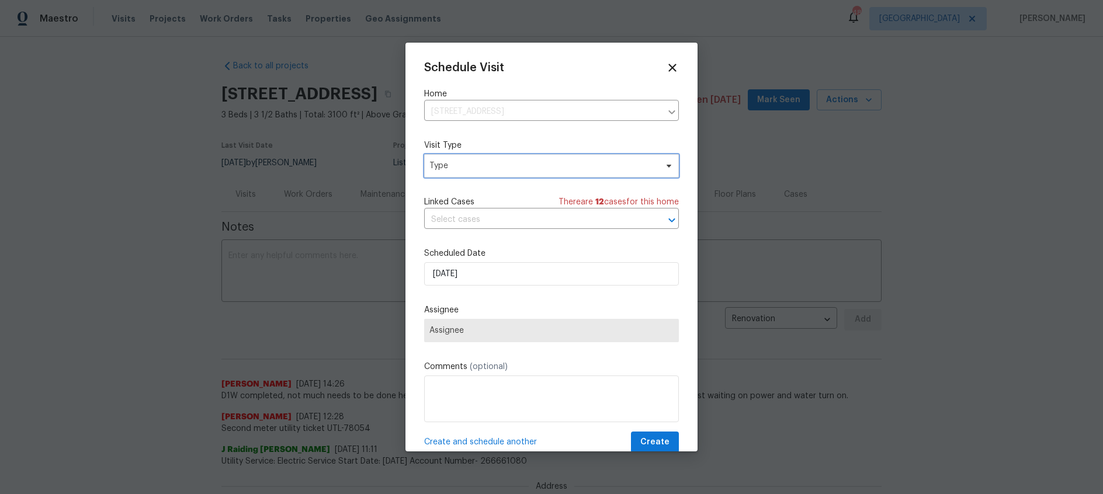
click at [506, 165] on span "Type" at bounding box center [542, 166] width 227 height 12
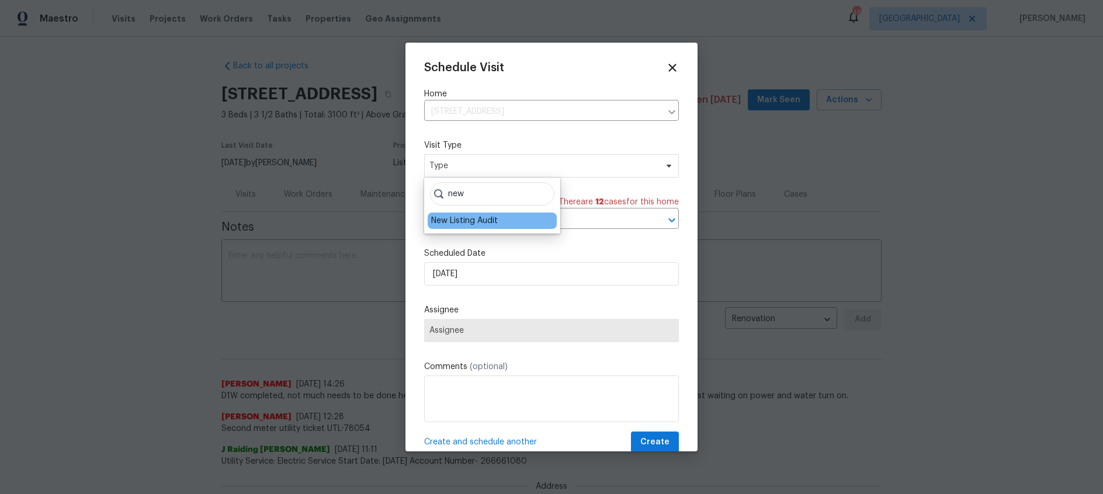
type input "new"
click at [463, 224] on div "New Listing Audit" at bounding box center [464, 221] width 67 height 12
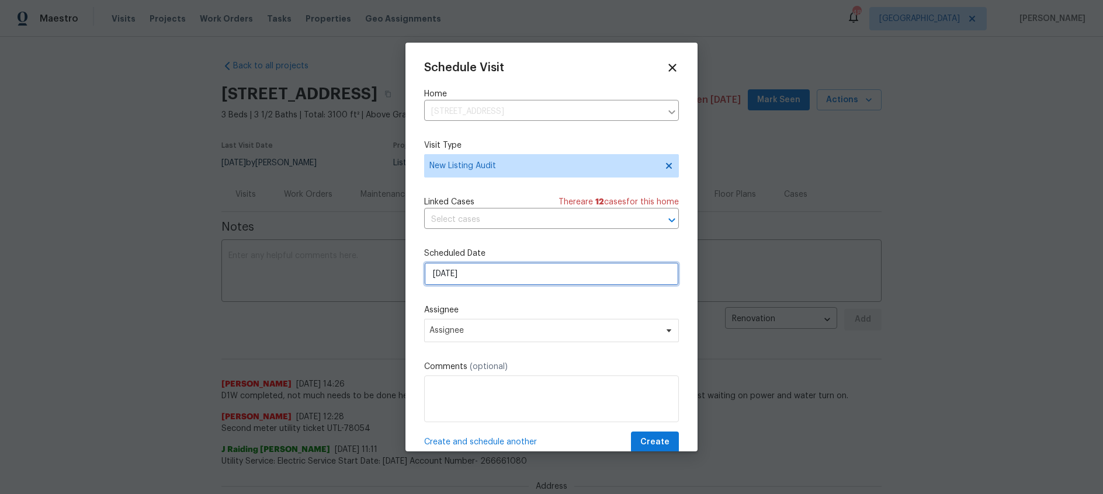
click at [487, 273] on input "[DATE]" at bounding box center [551, 273] width 255 height 23
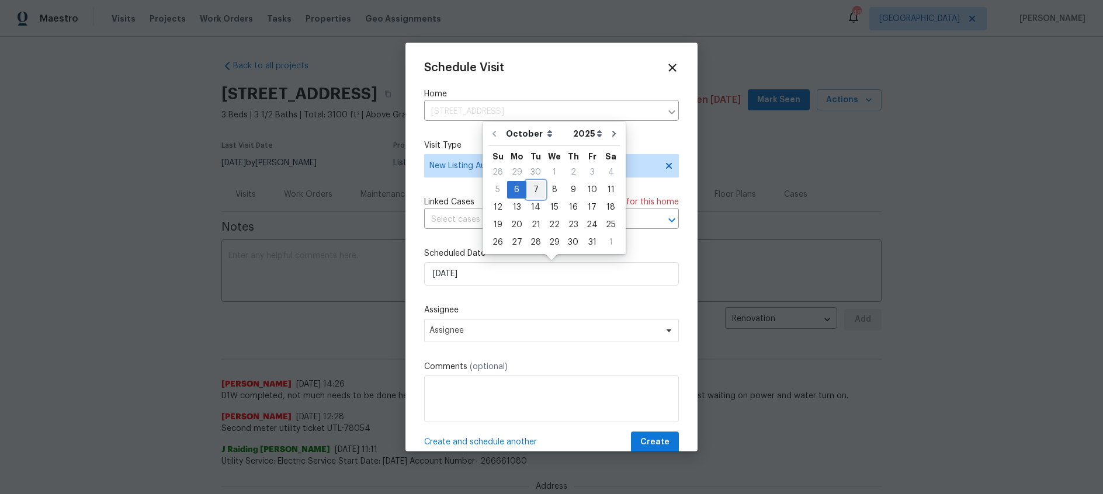
click at [535, 188] on div "7" at bounding box center [535, 190] width 19 height 16
type input "[DATE]"
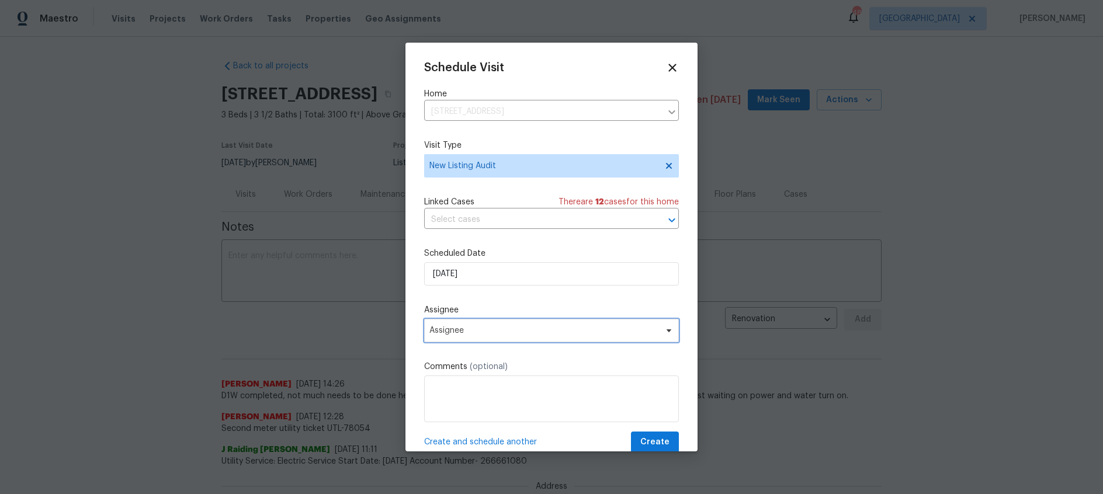
click at [463, 334] on span "Assignee" at bounding box center [543, 330] width 229 height 9
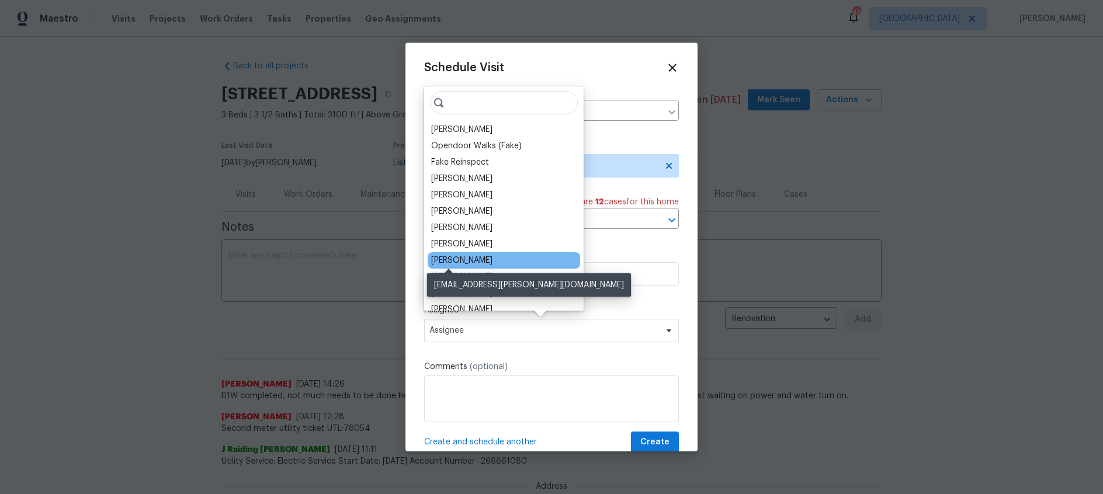
click at [456, 259] on div "[PERSON_NAME]" at bounding box center [461, 261] width 61 height 12
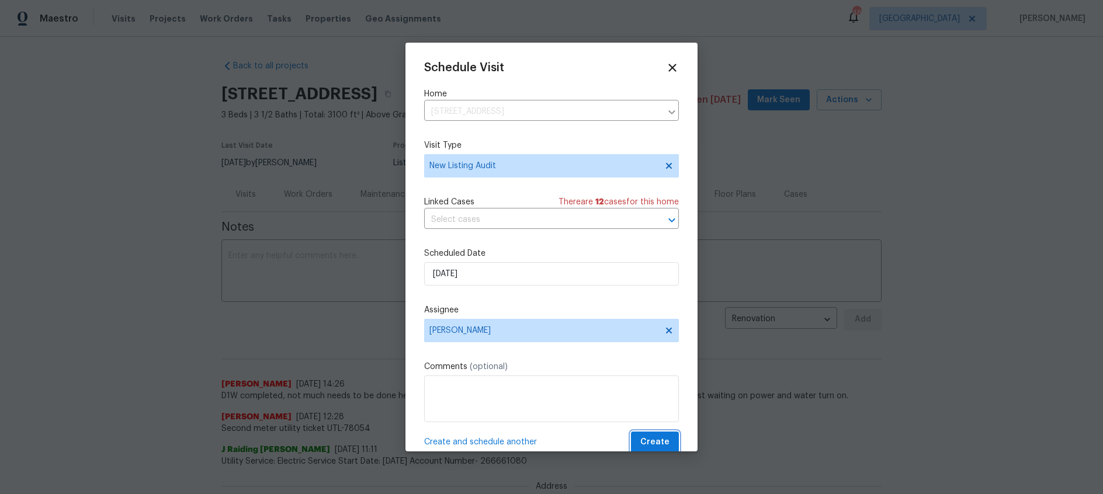
click at [649, 442] on span "Create" at bounding box center [654, 442] width 29 height 15
